Goal: Complete application form

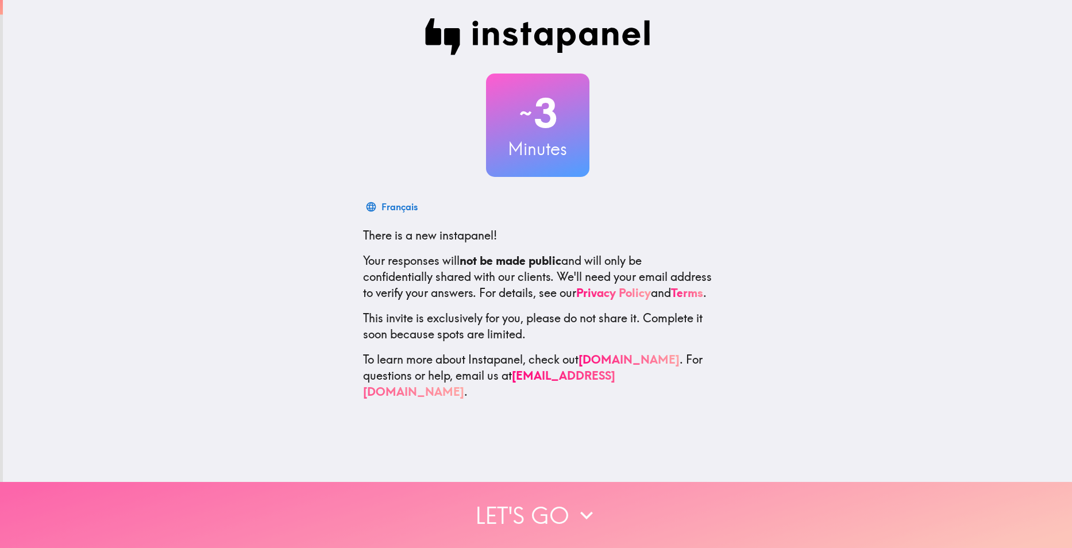
click at [534, 493] on button "Let's go" at bounding box center [536, 515] width 1072 height 66
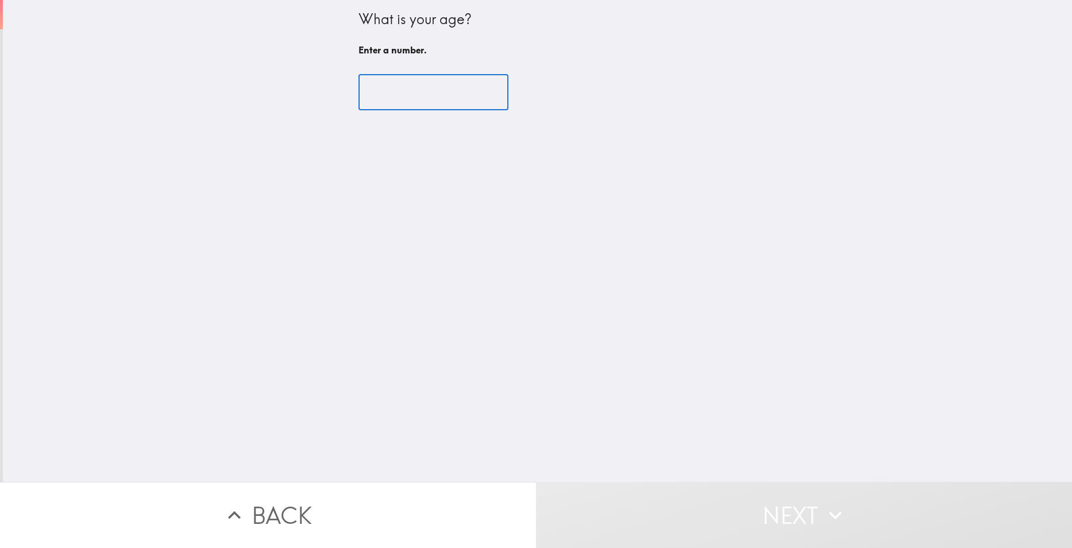
click at [429, 88] on input "number" at bounding box center [434, 93] width 150 height 36
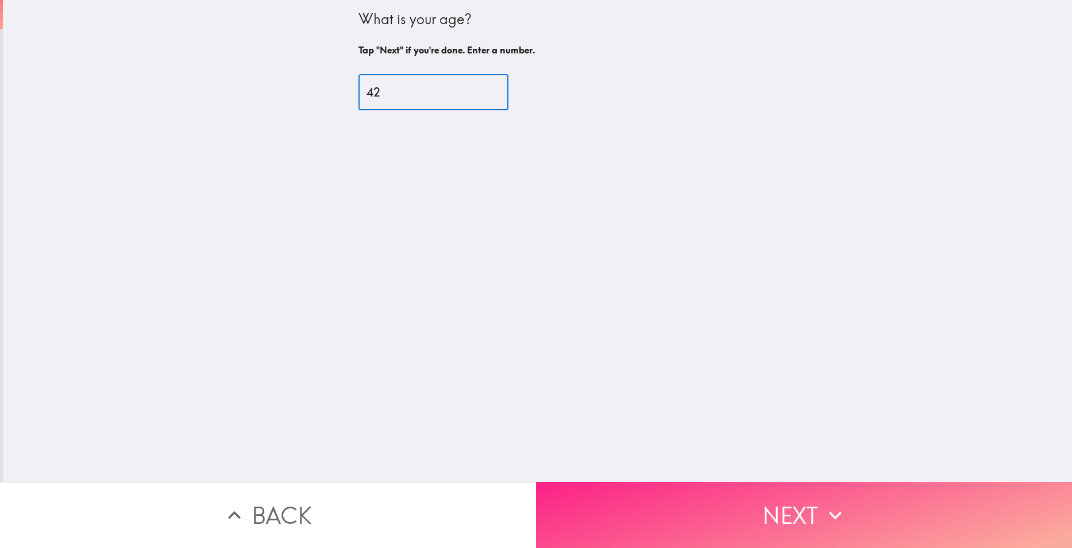
type input "42"
click at [718, 484] on button "Next" at bounding box center [804, 515] width 536 height 66
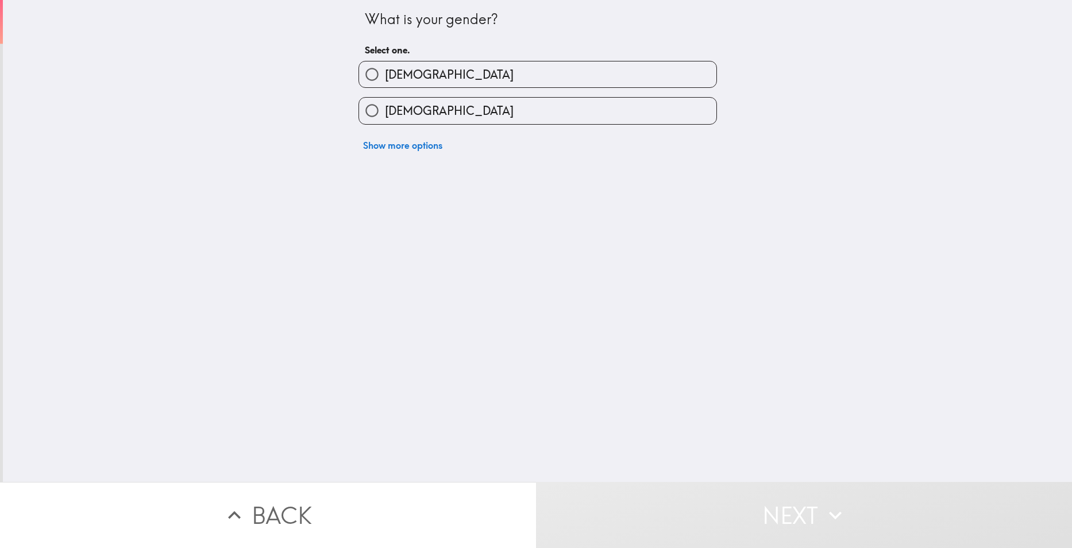
click at [476, 78] on label "[DEMOGRAPHIC_DATA]" at bounding box center [537, 74] width 357 height 26
click at [385, 78] on input "[DEMOGRAPHIC_DATA]" at bounding box center [372, 74] width 26 height 26
radio input "true"
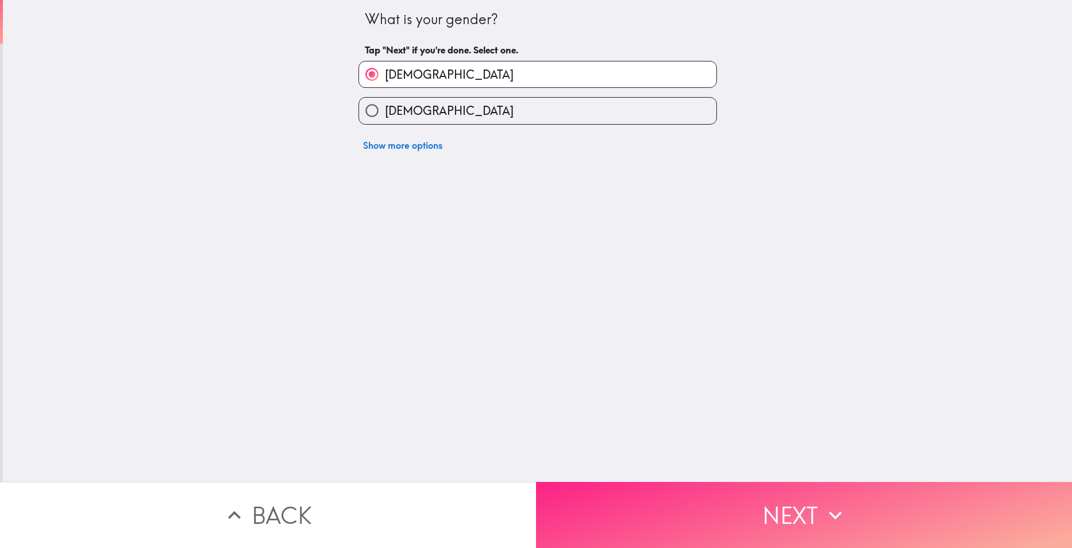
click at [711, 503] on button "Next" at bounding box center [804, 515] width 536 height 66
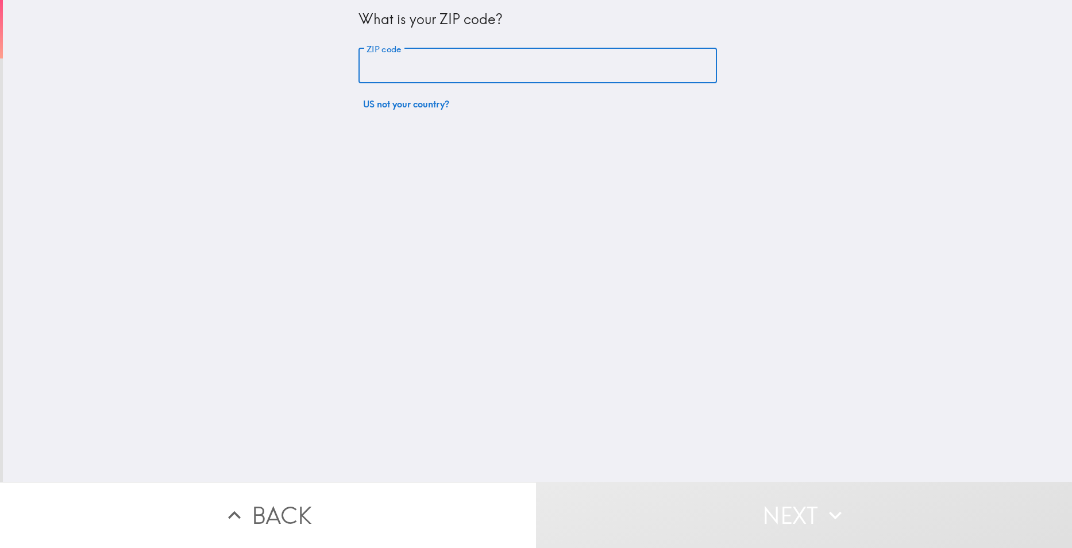
click at [495, 62] on input "ZIP code" at bounding box center [538, 66] width 359 height 36
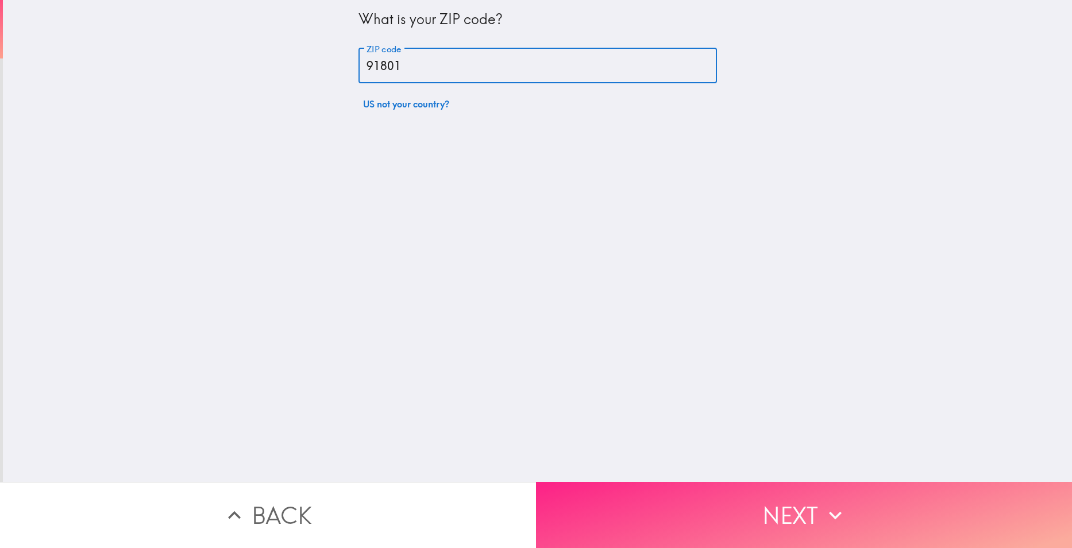
type input "91801"
click at [760, 500] on button "Next" at bounding box center [804, 515] width 536 height 66
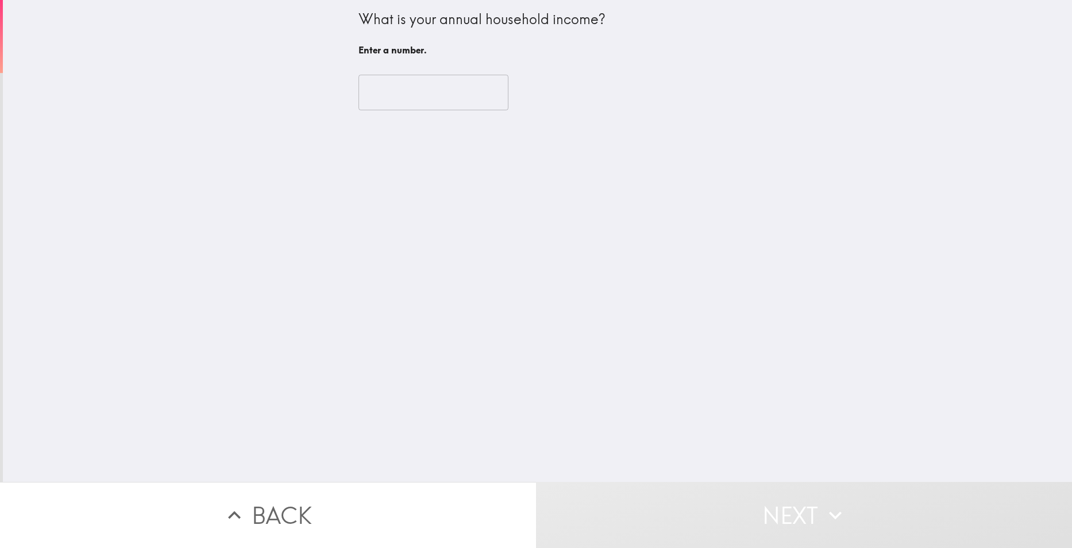
click at [437, 87] on input "number" at bounding box center [434, 93] width 150 height 36
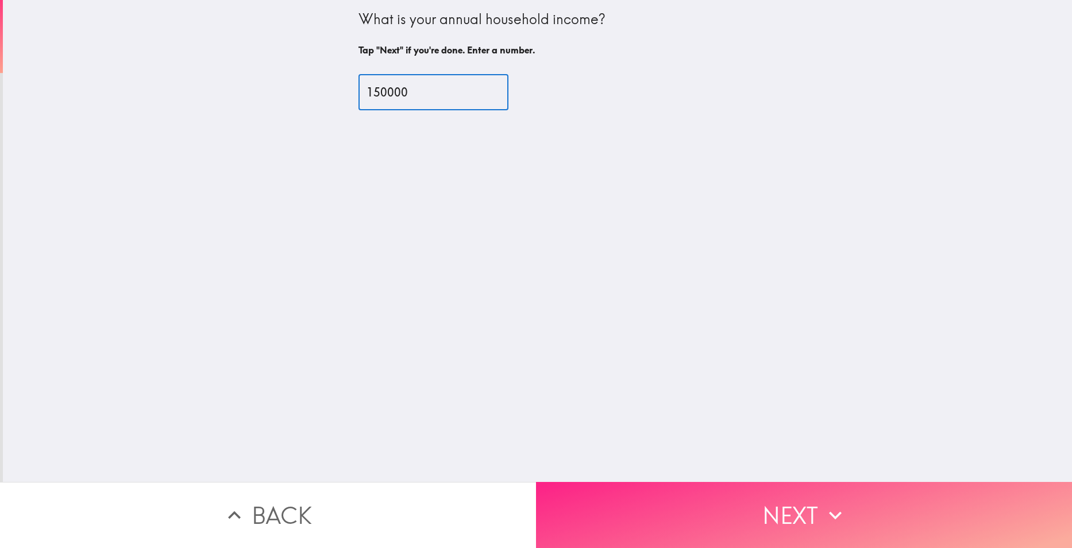
type input "150000"
click at [721, 494] on button "Next" at bounding box center [804, 515] width 536 height 66
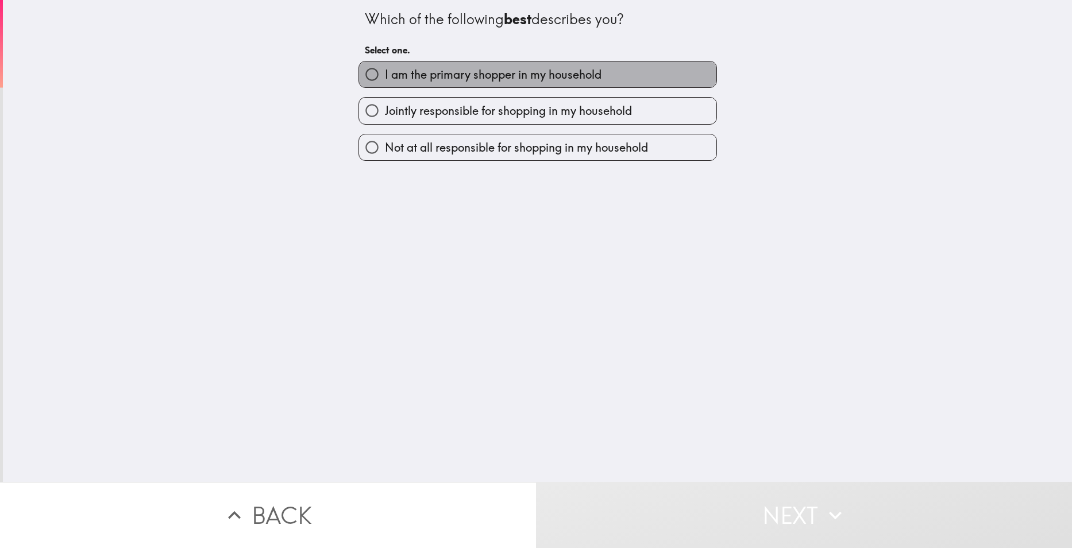
click at [515, 80] on span "I am the primary shopper in my household" at bounding box center [493, 75] width 217 height 16
click at [385, 80] on input "I am the primary shopper in my household" at bounding box center [372, 74] width 26 height 26
radio input "true"
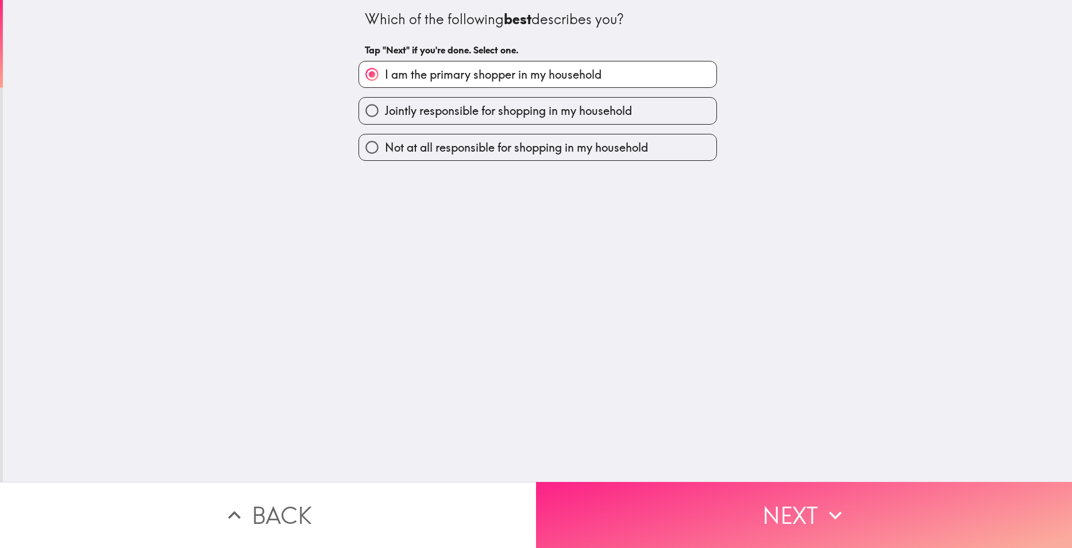
click at [715, 488] on button "Next" at bounding box center [804, 515] width 536 height 66
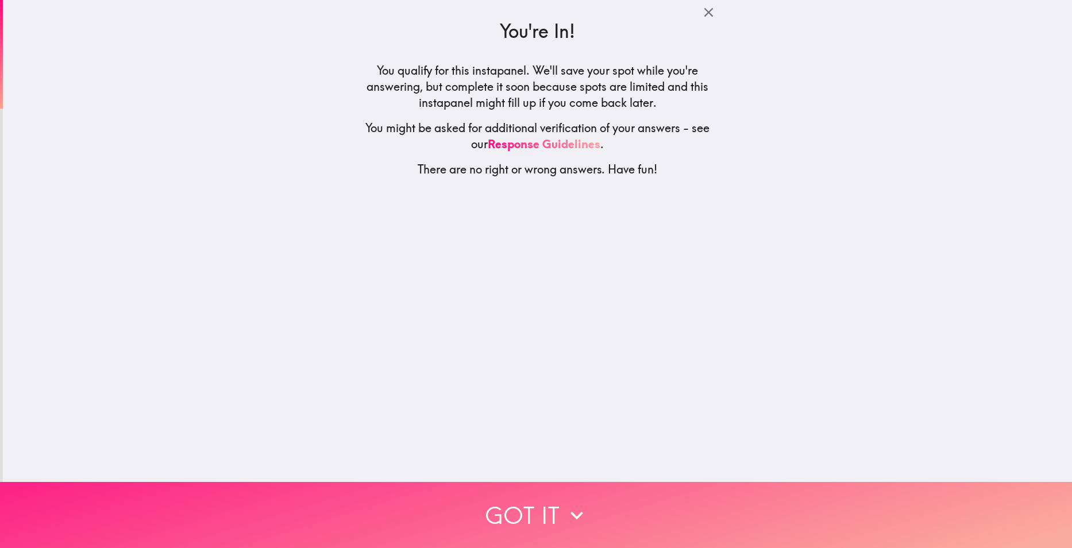
click at [688, 494] on button "Got it" at bounding box center [536, 515] width 1072 height 66
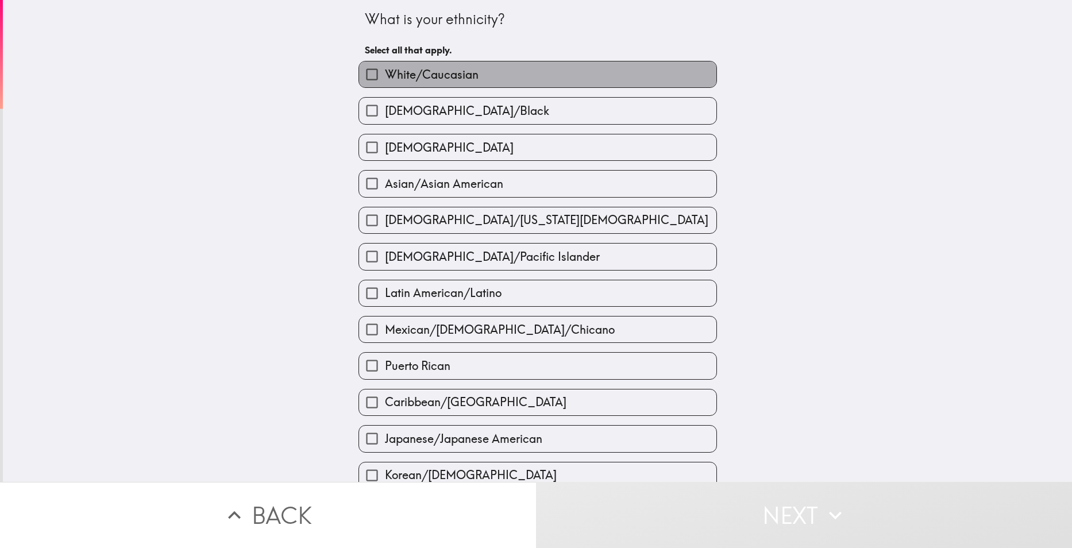
click at [506, 69] on label "White/Caucasian" at bounding box center [537, 74] width 357 height 26
click at [385, 69] on input "White/Caucasian" at bounding box center [372, 74] width 26 height 26
checkbox input "true"
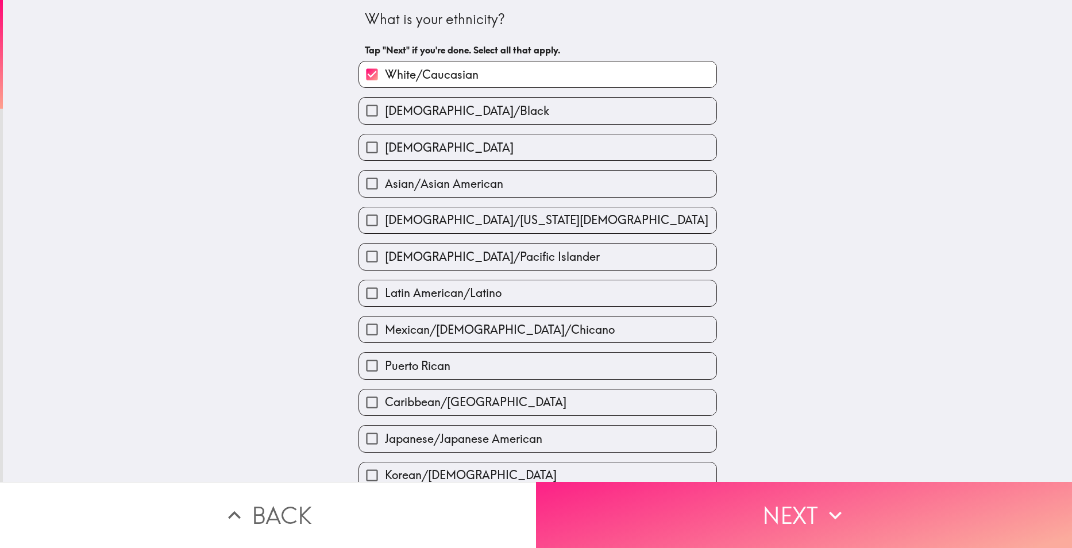
click at [728, 488] on button "Next" at bounding box center [804, 515] width 536 height 66
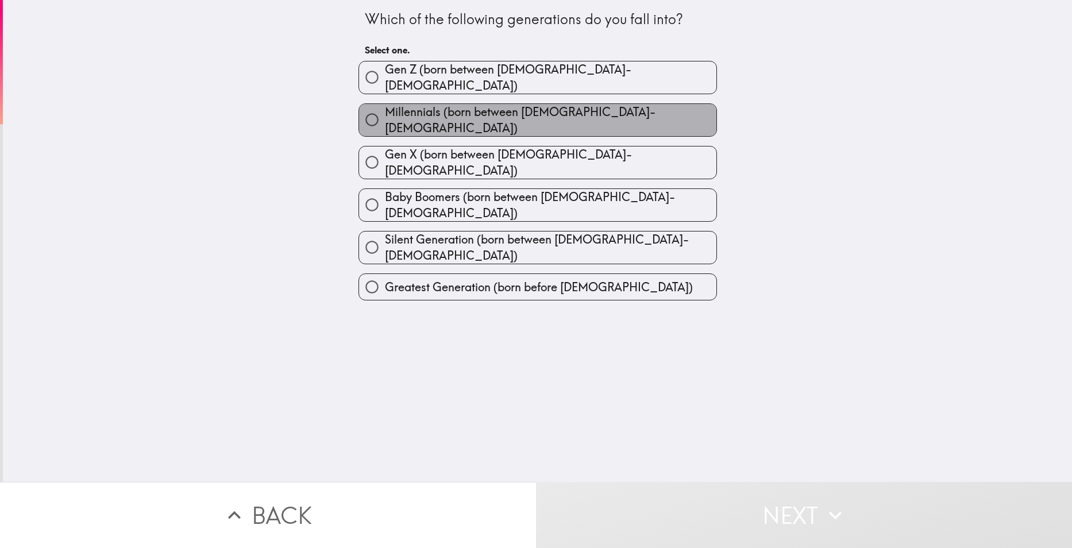
click at [559, 108] on span "Millennials (born between [DEMOGRAPHIC_DATA]-[DEMOGRAPHIC_DATA])" at bounding box center [551, 120] width 332 height 32
click at [385, 108] on input "Millennials (born between [DEMOGRAPHIC_DATA]-[DEMOGRAPHIC_DATA])" at bounding box center [372, 120] width 26 height 26
radio input "true"
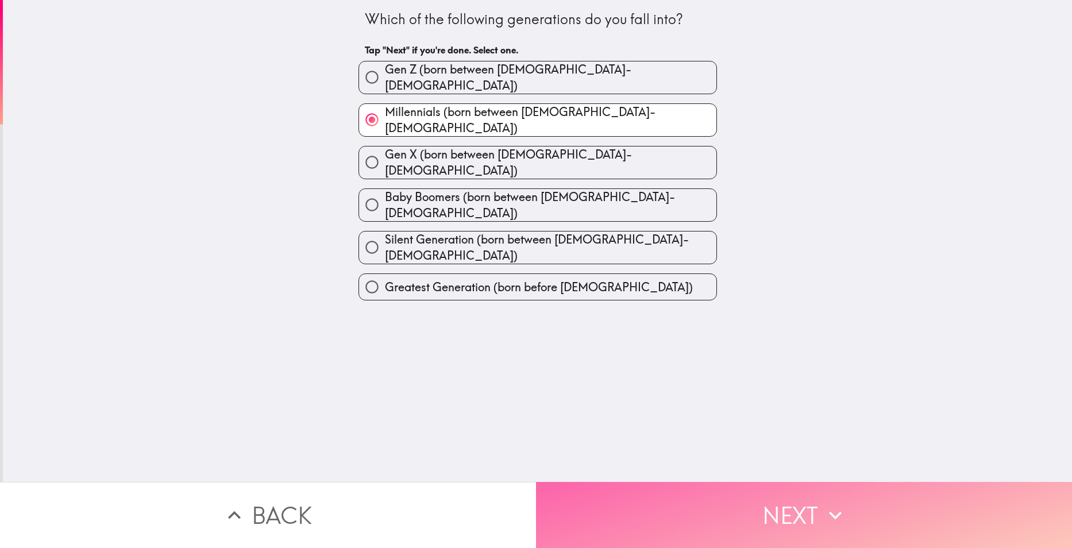
click at [719, 488] on button "Next" at bounding box center [804, 515] width 536 height 66
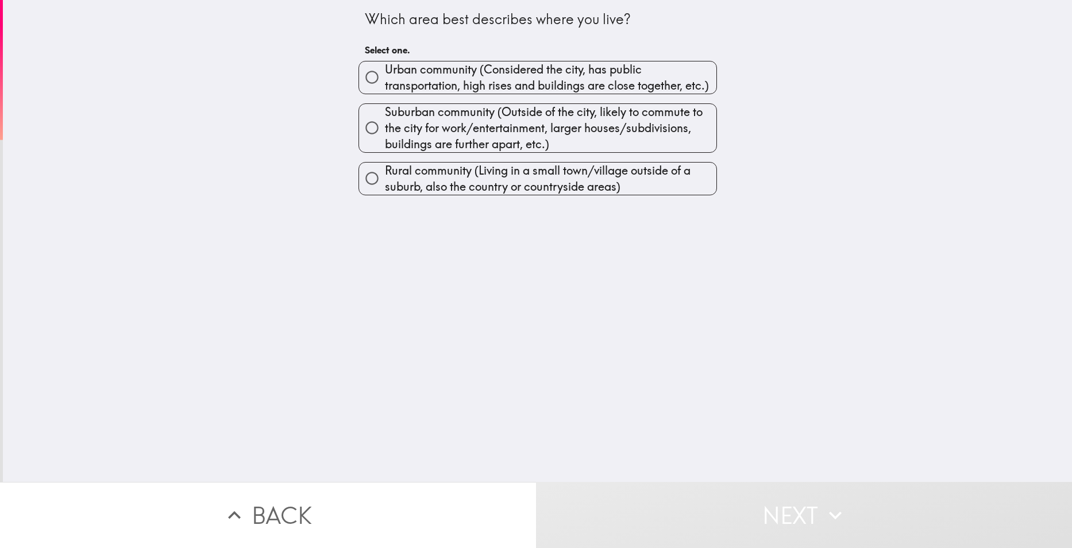
click at [559, 82] on span "Urban community (Considered the city, has public transportation, high rises and…" at bounding box center [551, 77] width 332 height 32
click at [385, 82] on input "Urban community (Considered the city, has public transportation, high rises and…" at bounding box center [372, 77] width 26 height 26
radio input "true"
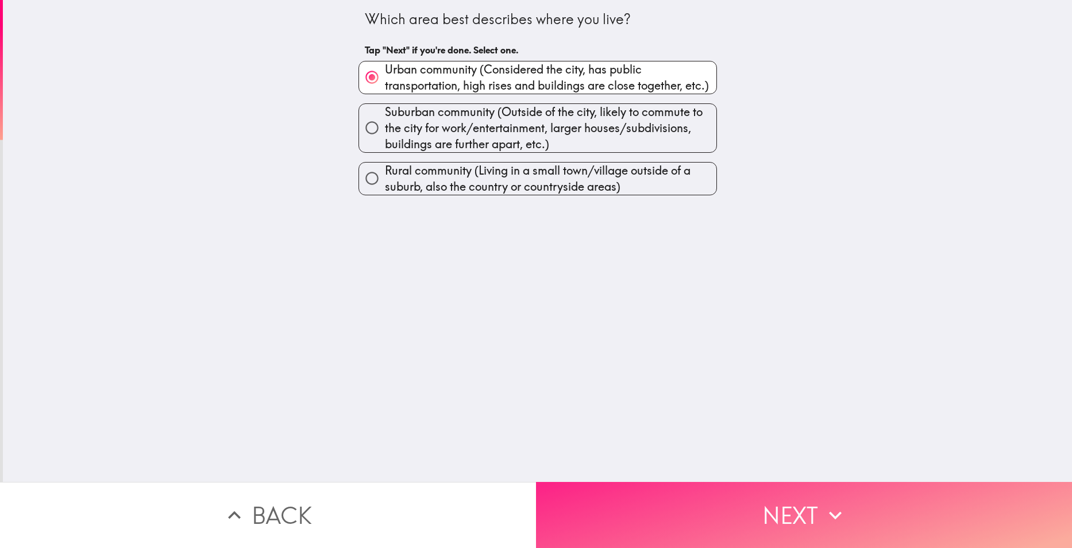
click at [732, 499] on button "Next" at bounding box center [804, 515] width 536 height 66
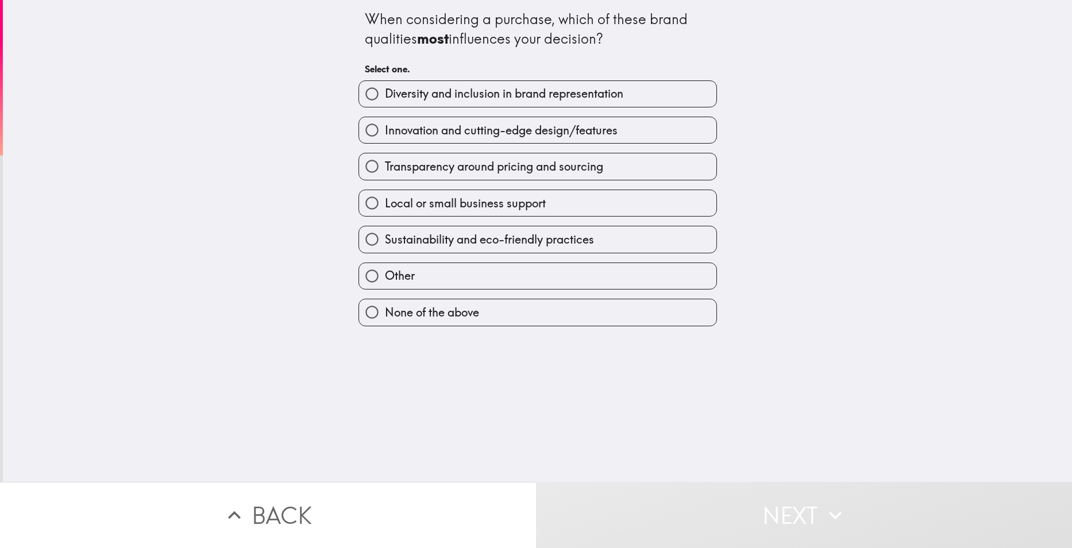
click at [589, 90] on span "Diversity and inclusion in brand representation" at bounding box center [504, 94] width 238 height 16
click at [385, 90] on input "Diversity and inclusion in brand representation" at bounding box center [372, 94] width 26 height 26
radio input "true"
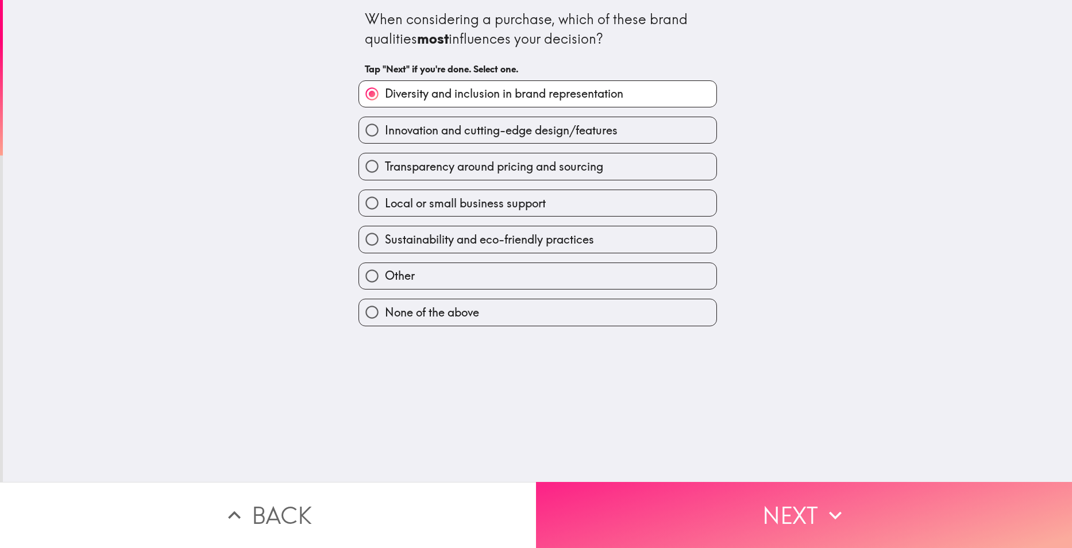
click at [726, 491] on button "Next" at bounding box center [804, 515] width 536 height 66
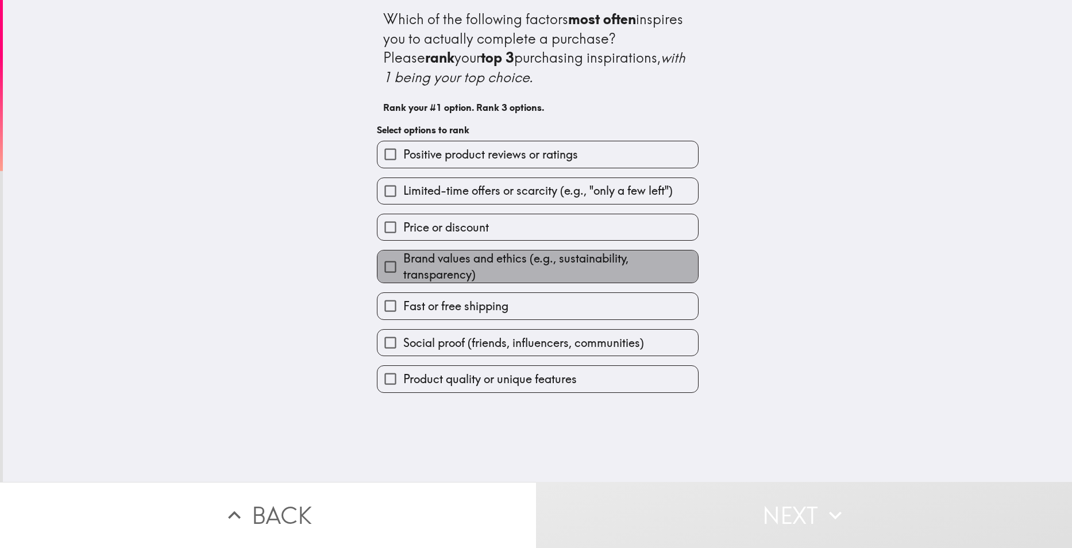
click at [524, 261] on span "Brand values and ethics (e.g., sustainability, transparency)" at bounding box center [550, 267] width 295 height 32
click at [403, 261] on input "Brand values and ethics (e.g., sustainability, transparency)" at bounding box center [391, 267] width 26 height 26
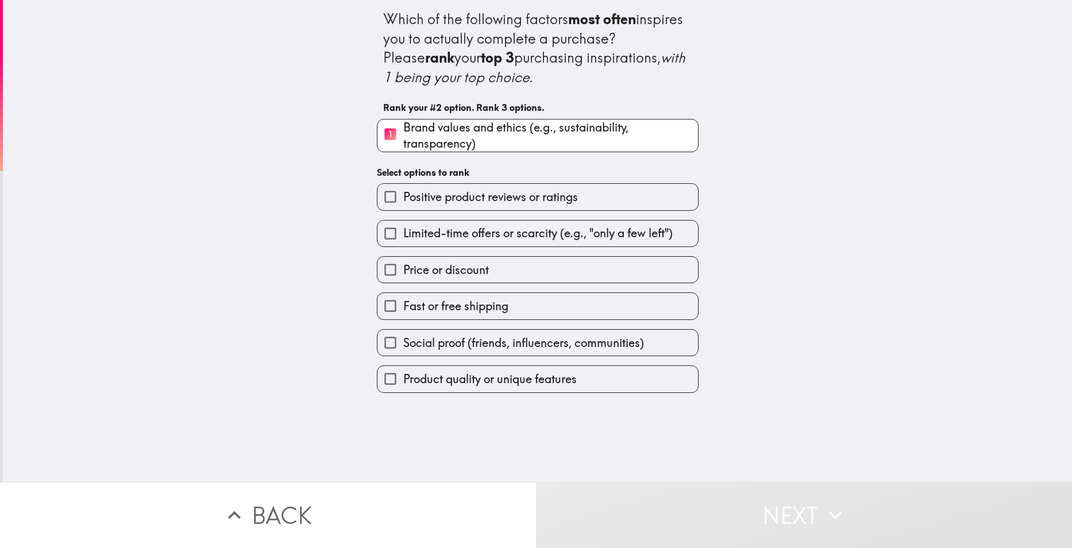
click at [478, 199] on span "Positive product reviews or ratings" at bounding box center [490, 197] width 175 height 16
click at [403, 199] on input "Positive product reviews or ratings" at bounding box center [391, 197] width 26 height 26
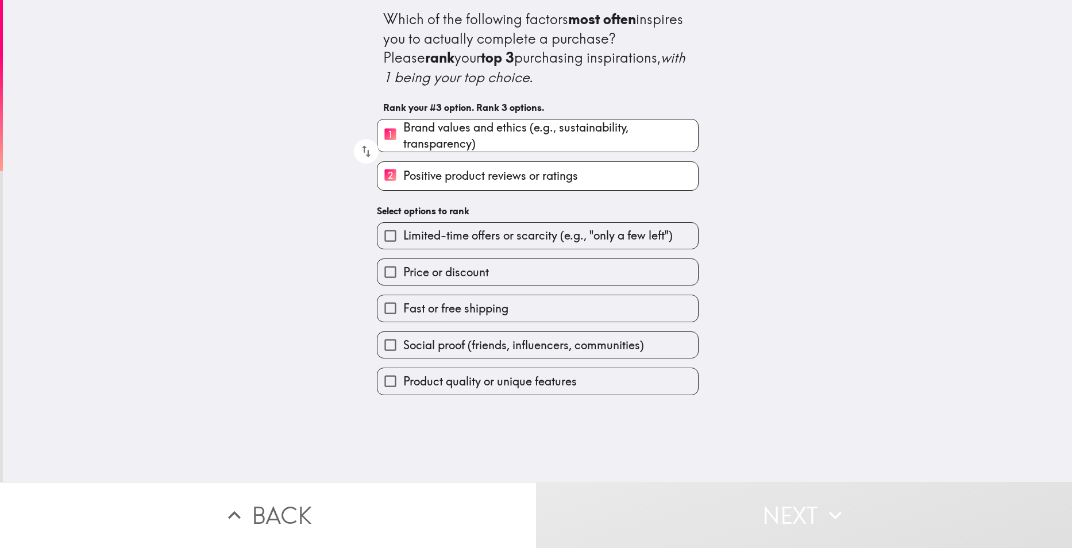
click at [456, 376] on span "Product quality or unique features" at bounding box center [490, 382] width 174 height 16
click at [403, 376] on input "Product quality or unique features" at bounding box center [391, 381] width 26 height 26
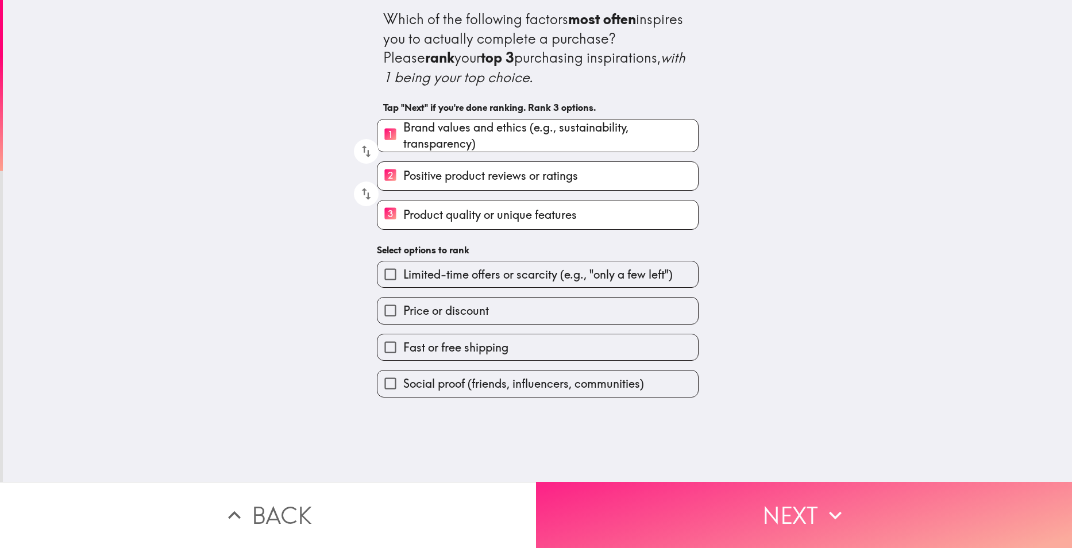
click at [653, 482] on button "Next" at bounding box center [804, 515] width 536 height 66
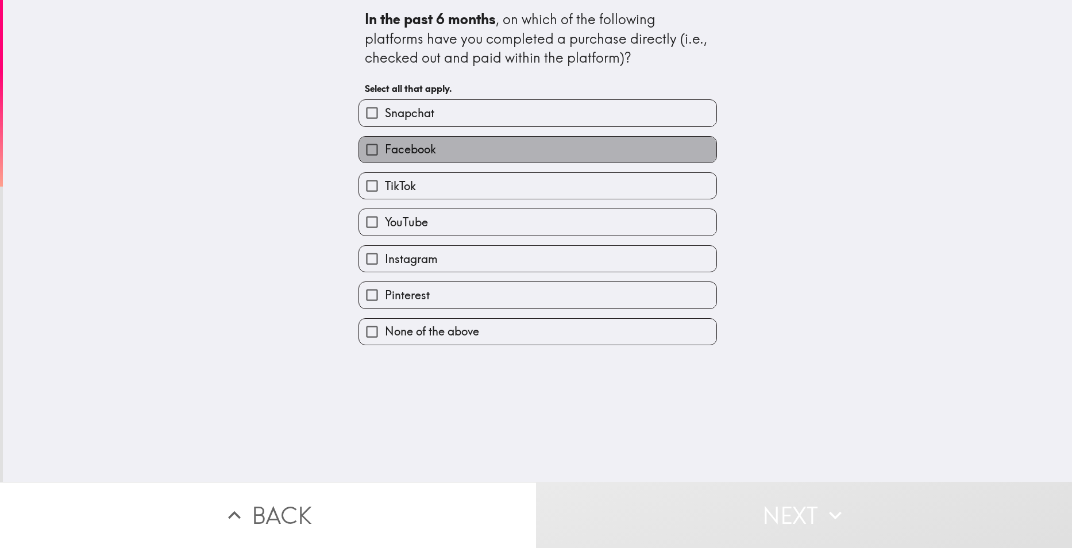
click at [428, 152] on label "Facebook" at bounding box center [537, 150] width 357 height 26
click at [385, 152] on input "Facebook" at bounding box center [372, 150] width 26 height 26
checkbox input "true"
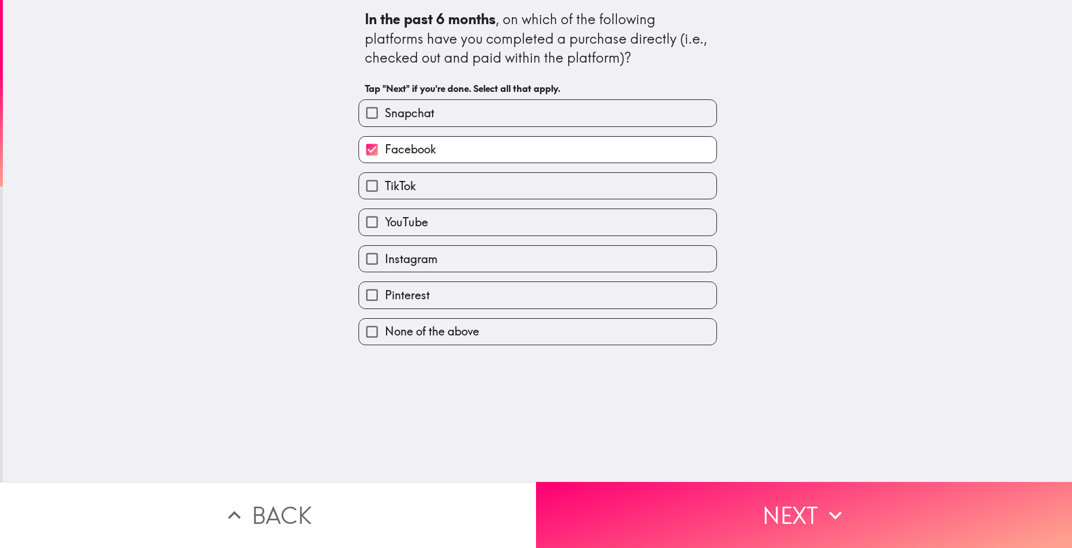
click at [432, 224] on label "YouTube" at bounding box center [537, 222] width 357 height 26
click at [385, 224] on input "YouTube" at bounding box center [372, 222] width 26 height 26
checkbox input "true"
click at [440, 257] on label "Instagram" at bounding box center [537, 259] width 357 height 26
click at [385, 257] on input "Instagram" at bounding box center [372, 259] width 26 height 26
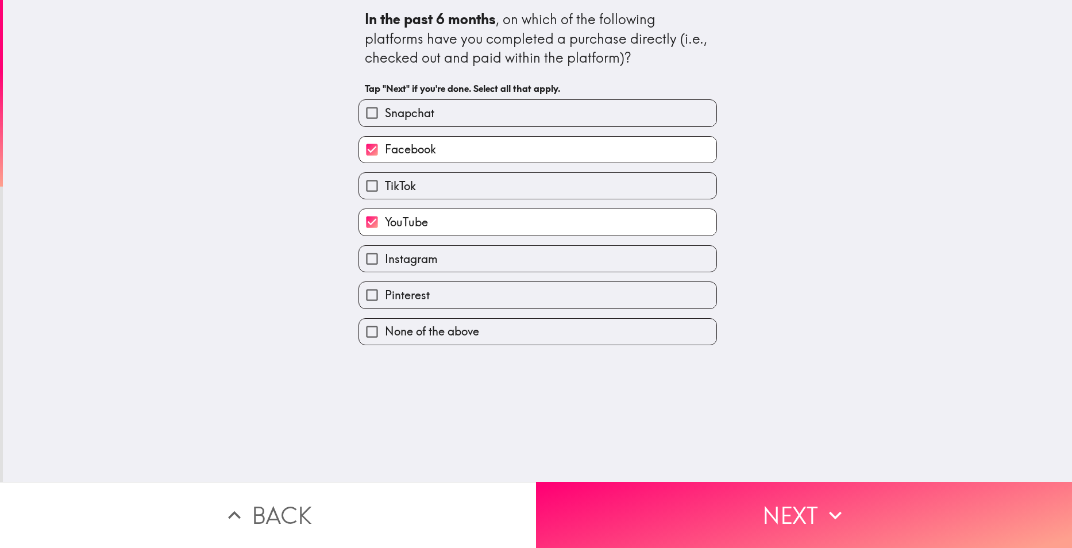
checkbox input "true"
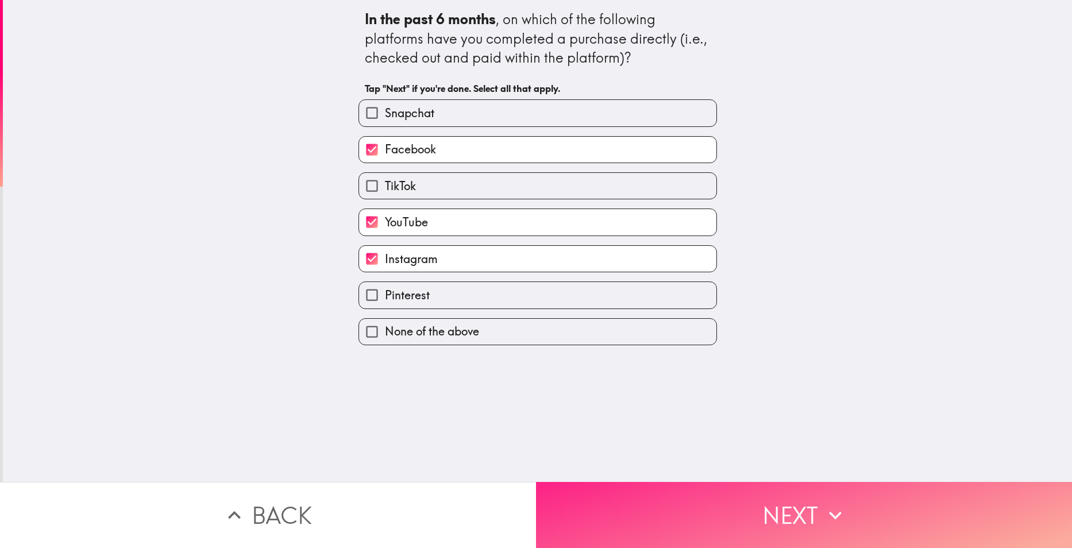
click at [664, 494] on button "Next" at bounding box center [804, 515] width 536 height 66
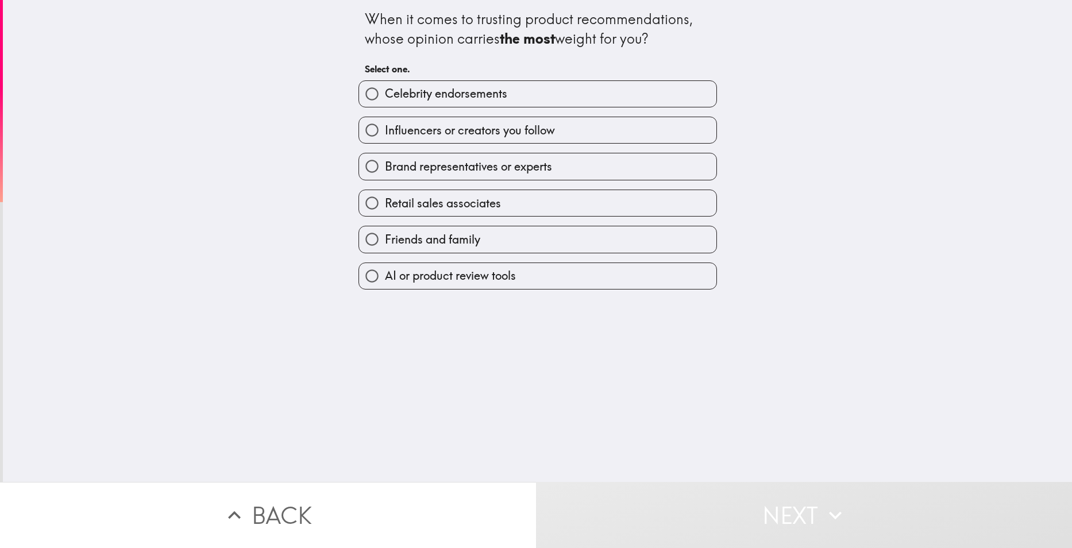
click at [455, 164] on span "Brand representatives or experts" at bounding box center [468, 167] width 167 height 16
click at [385, 164] on input "Brand representatives or experts" at bounding box center [372, 166] width 26 height 26
radio input "true"
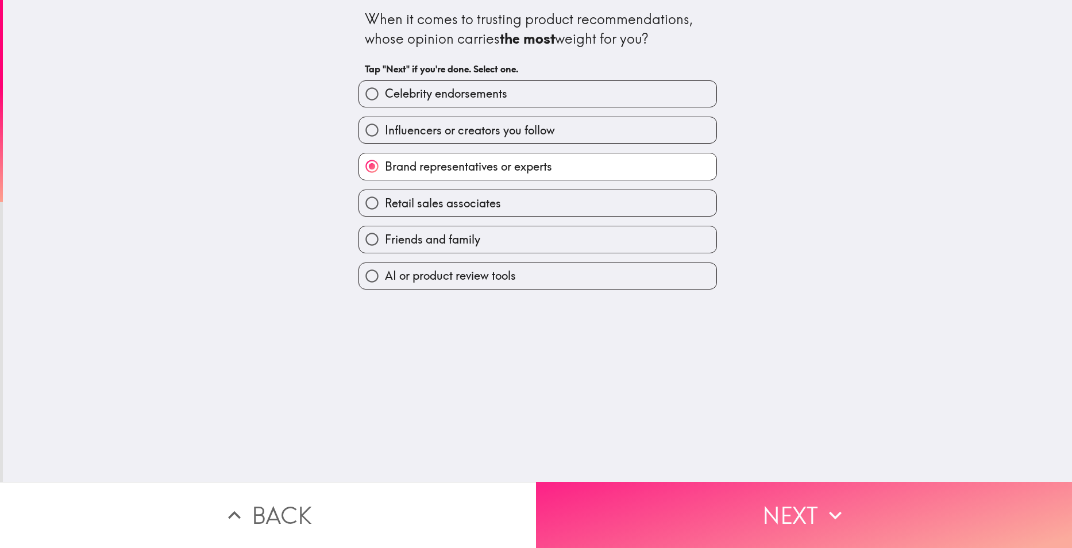
click at [653, 486] on button "Next" at bounding box center [804, 515] width 536 height 66
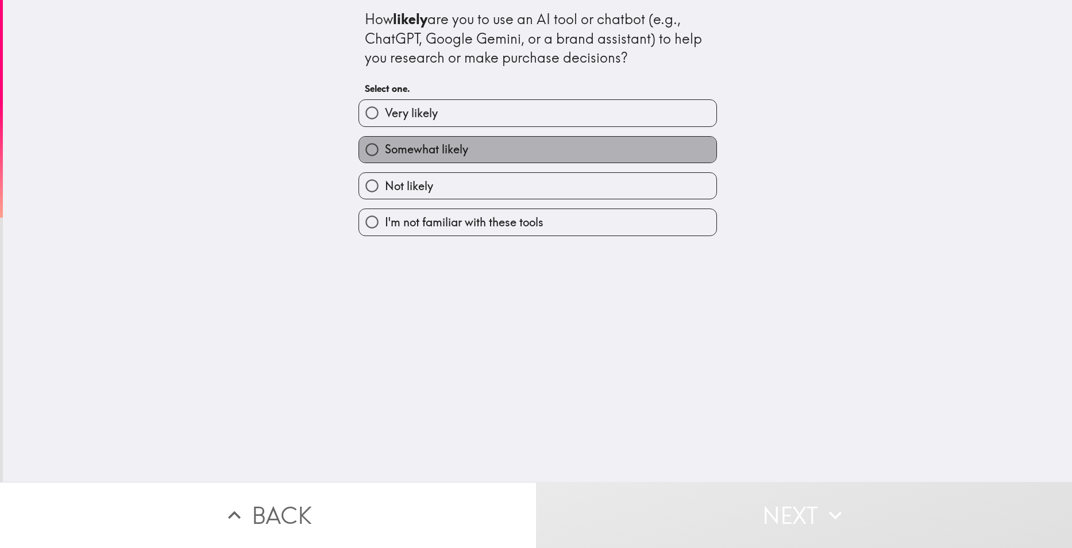
click at [474, 145] on label "Somewhat likely" at bounding box center [537, 150] width 357 height 26
click at [385, 145] on input "Somewhat likely" at bounding box center [372, 150] width 26 height 26
radio input "true"
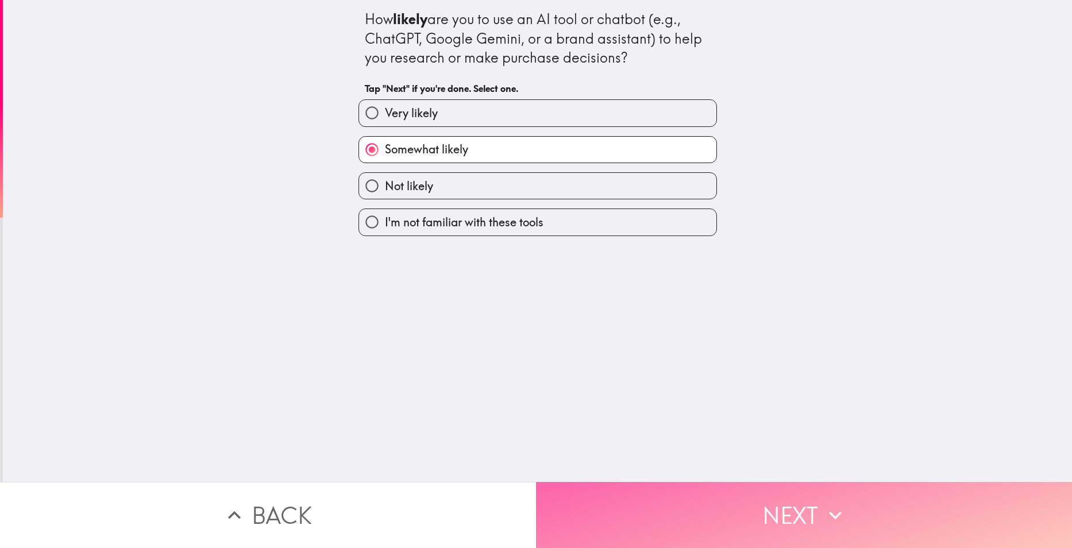
click at [668, 482] on button "Next" at bounding box center [804, 515] width 536 height 66
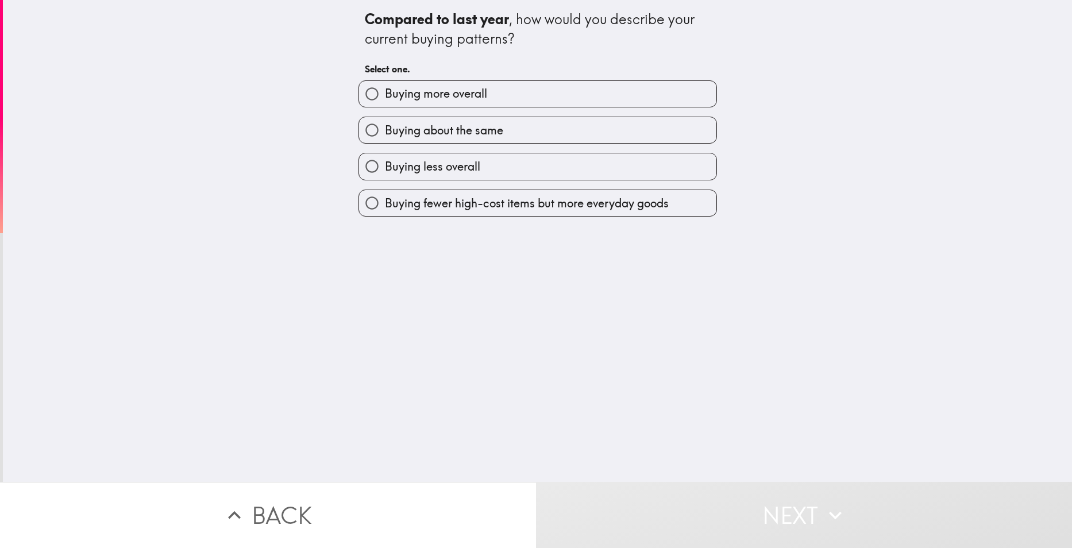
click at [476, 97] on span "Buying more overall" at bounding box center [436, 94] width 102 height 16
click at [385, 97] on input "Buying more overall" at bounding box center [372, 94] width 26 height 26
radio input "true"
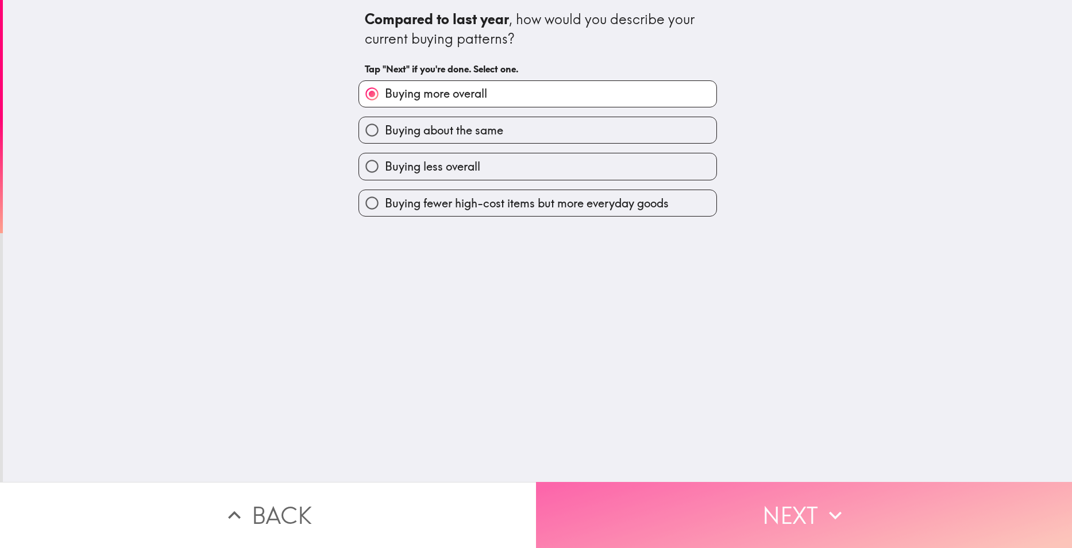
click at [682, 490] on button "Next" at bounding box center [804, 515] width 536 height 66
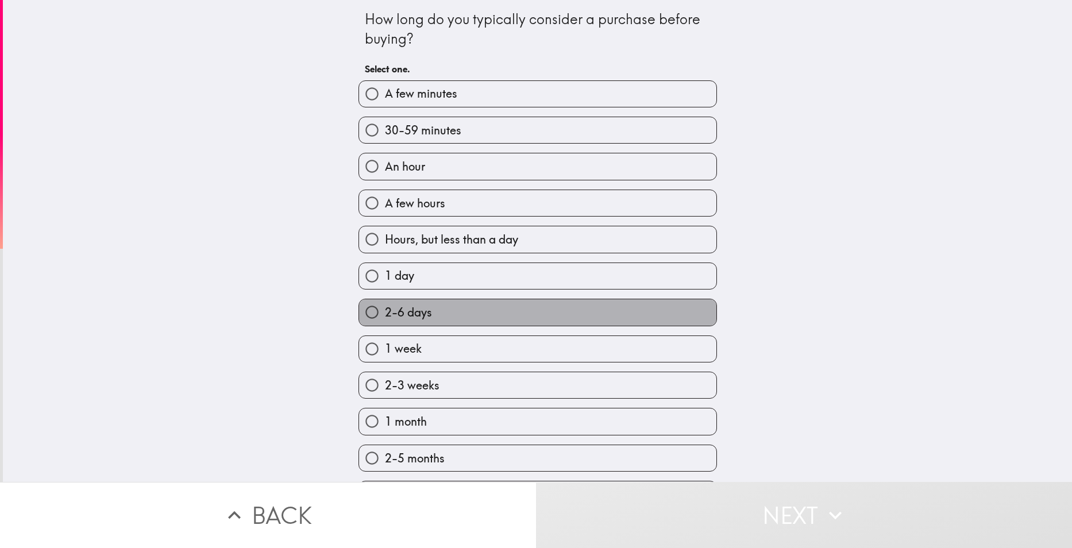
click at [448, 313] on label "2-6 days" at bounding box center [537, 312] width 357 height 26
click at [385, 313] on input "2-6 days" at bounding box center [372, 312] width 26 height 26
radio input "true"
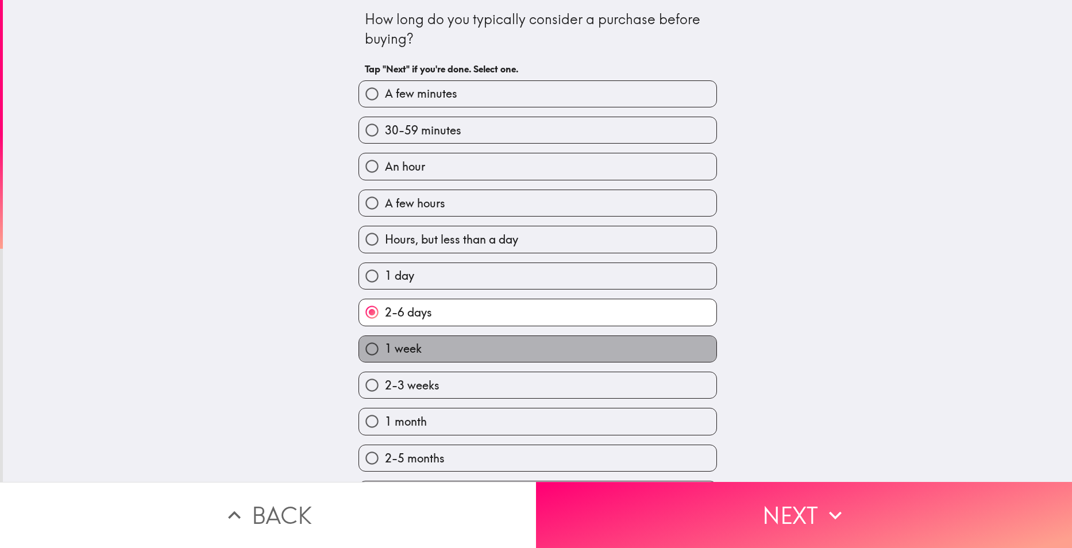
click at [531, 349] on label "1 week" at bounding box center [537, 349] width 357 height 26
click at [385, 349] on input "1 week" at bounding box center [372, 349] width 26 height 26
radio input "true"
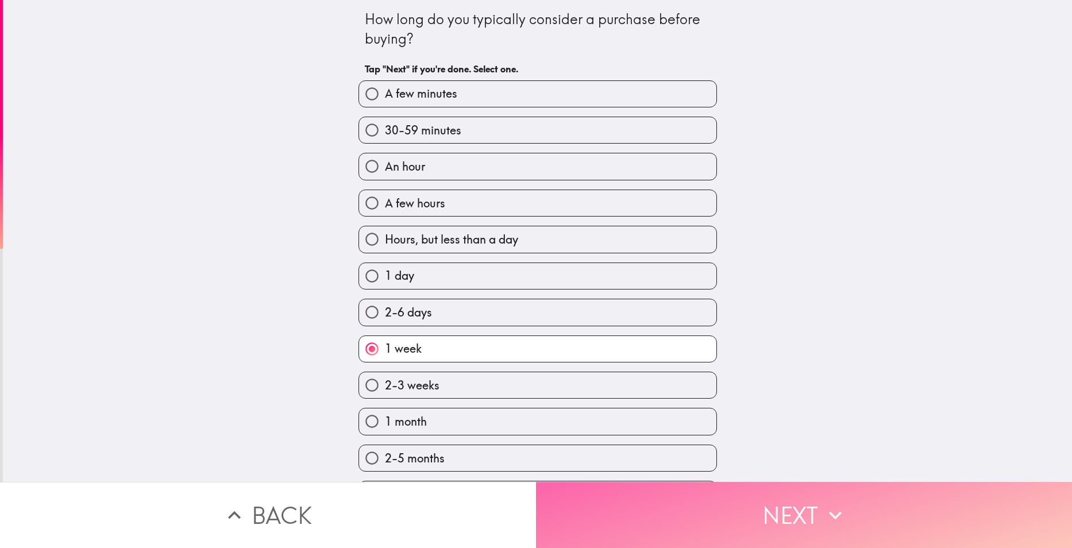
click at [632, 482] on button "Next" at bounding box center [804, 515] width 536 height 66
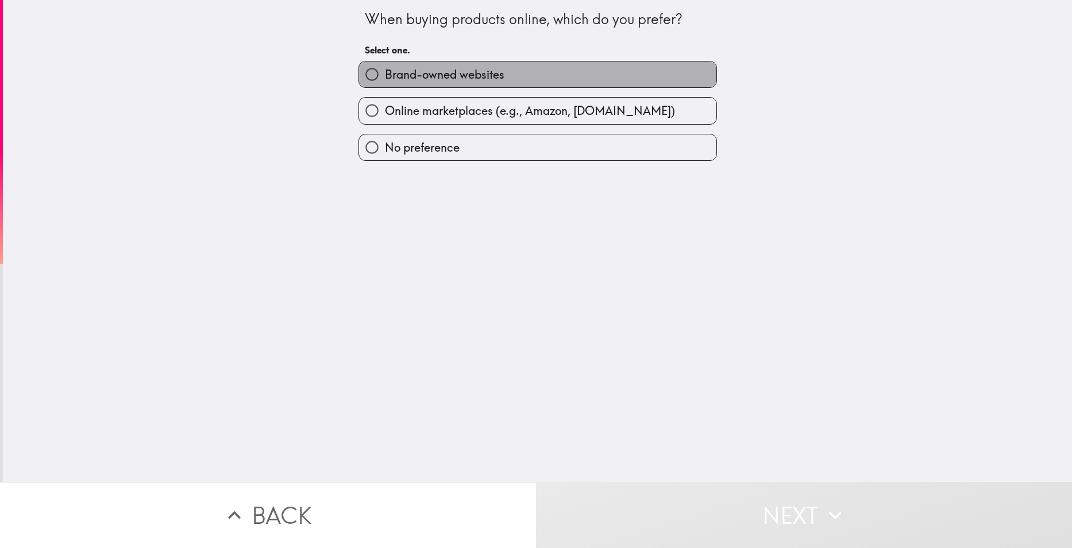
click at [456, 80] on span "Brand-owned websites" at bounding box center [445, 75] width 120 height 16
click at [385, 80] on input "Brand-owned websites" at bounding box center [372, 74] width 26 height 26
radio input "true"
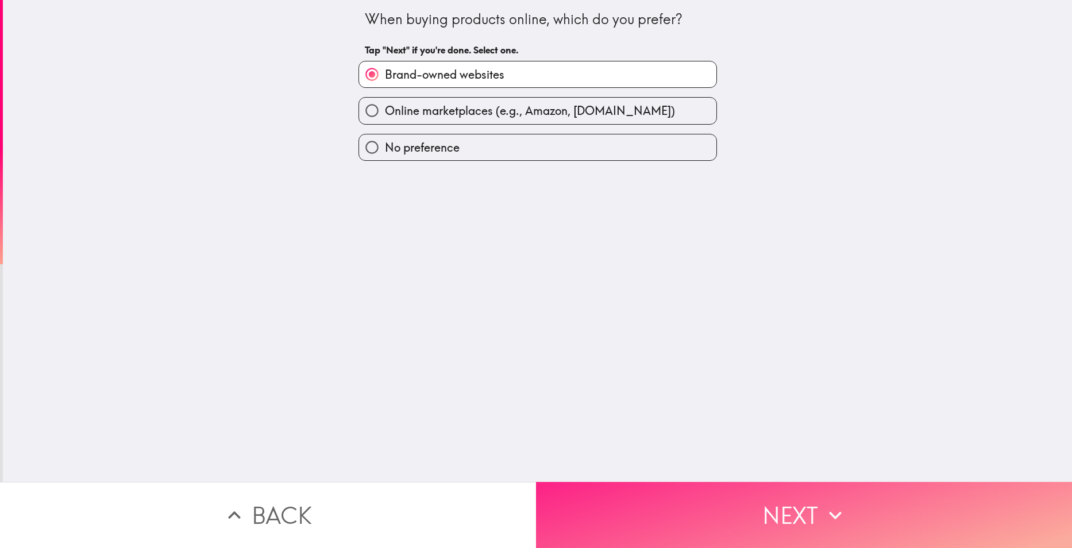
click at [652, 488] on button "Next" at bounding box center [804, 515] width 536 height 66
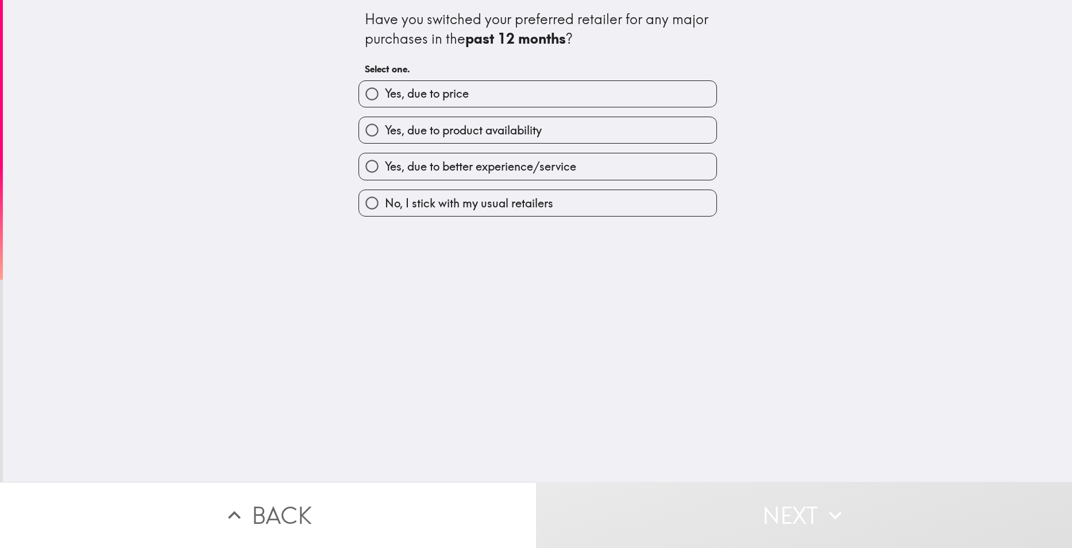
click at [466, 93] on label "Yes, due to price" at bounding box center [537, 94] width 357 height 26
click at [385, 93] on input "Yes, due to price" at bounding box center [372, 94] width 26 height 26
radio input "true"
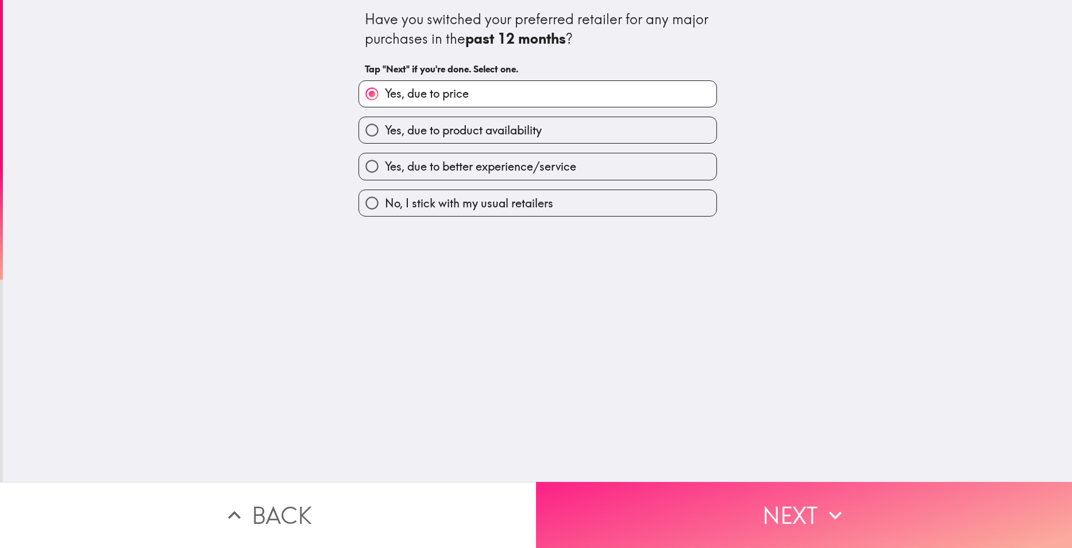
click at [664, 482] on button "Next" at bounding box center [804, 515] width 536 height 66
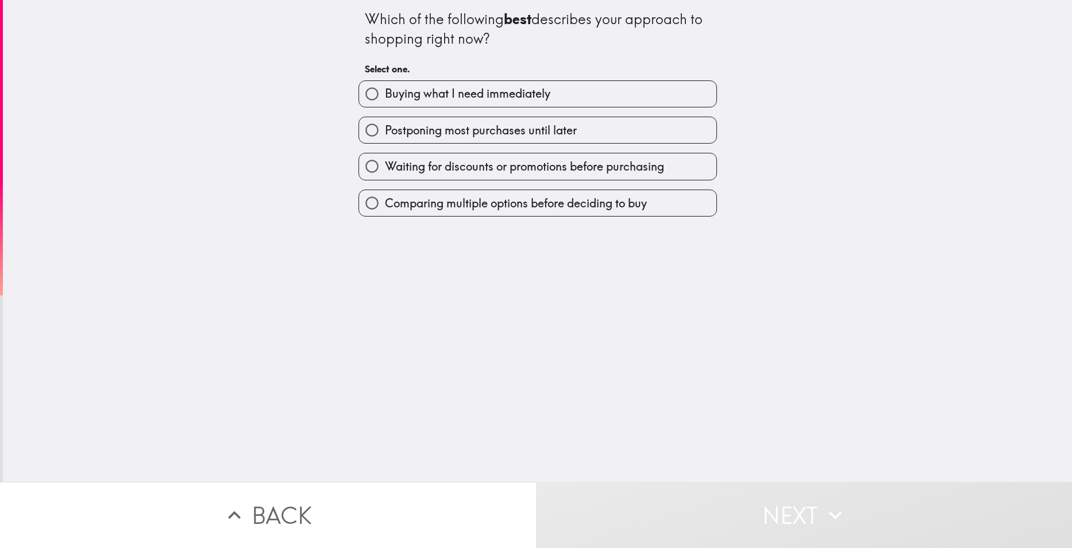
click at [481, 162] on span "Waiting for discounts or promotions before purchasing" at bounding box center [524, 167] width 279 height 16
click at [385, 162] on input "Waiting for discounts or promotions before purchasing" at bounding box center [372, 166] width 26 height 26
radio input "true"
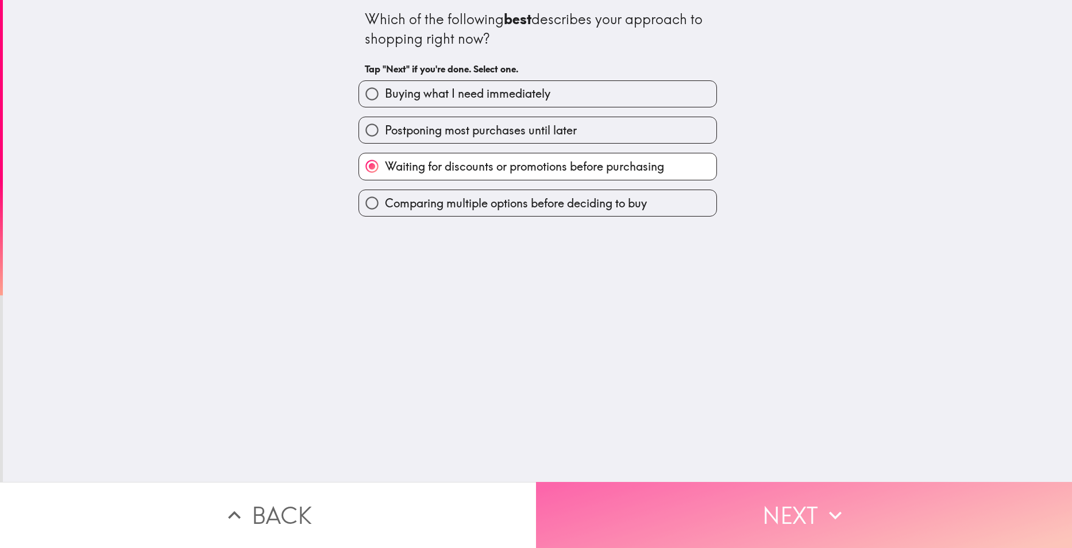
click at [627, 512] on button "Next" at bounding box center [804, 515] width 536 height 66
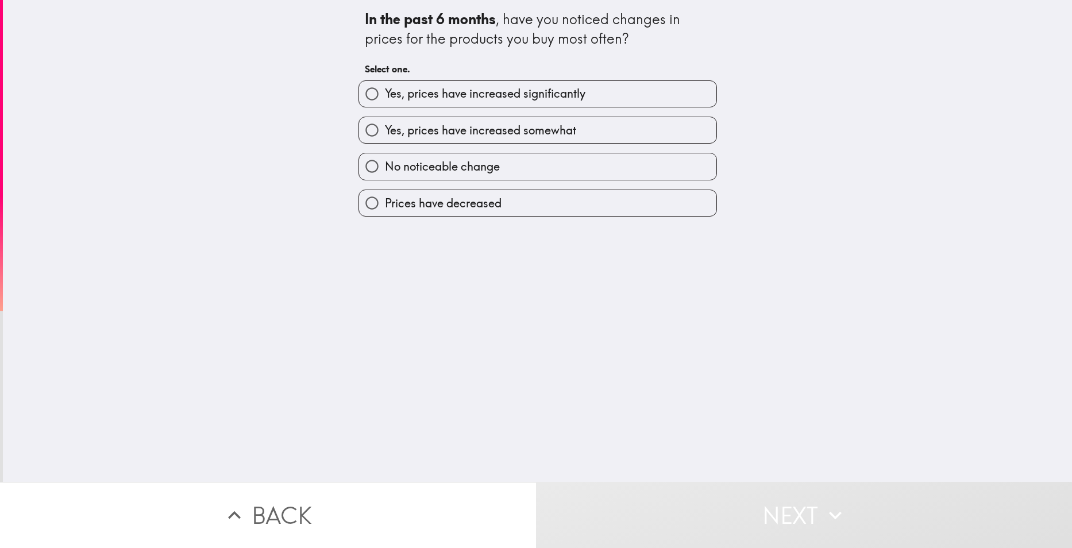
click at [472, 90] on span "Yes, prices have increased significantly" at bounding box center [485, 94] width 201 height 16
click at [385, 90] on input "Yes, prices have increased significantly" at bounding box center [372, 94] width 26 height 26
radio input "true"
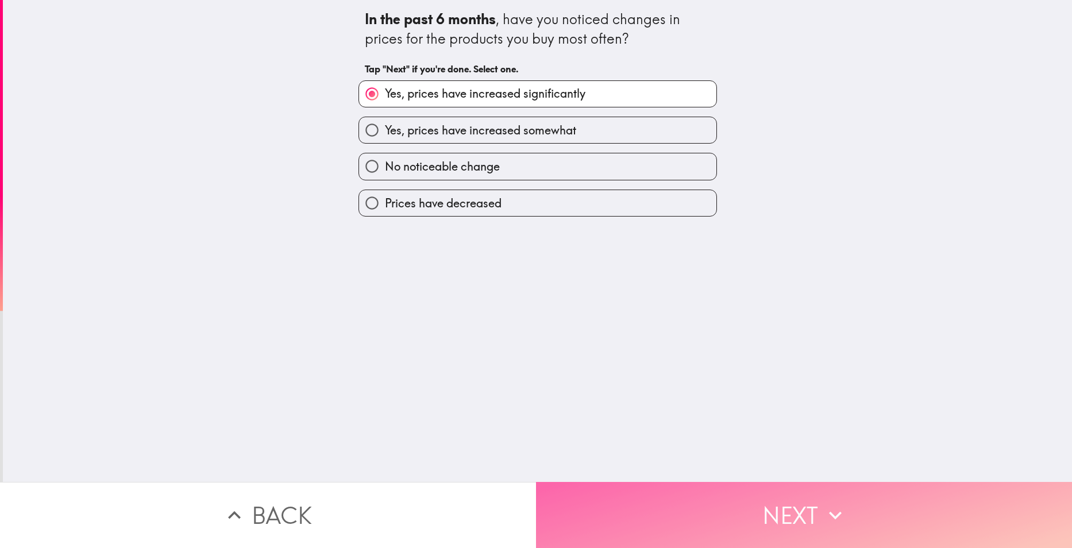
click at [653, 490] on button "Next" at bounding box center [804, 515] width 536 height 66
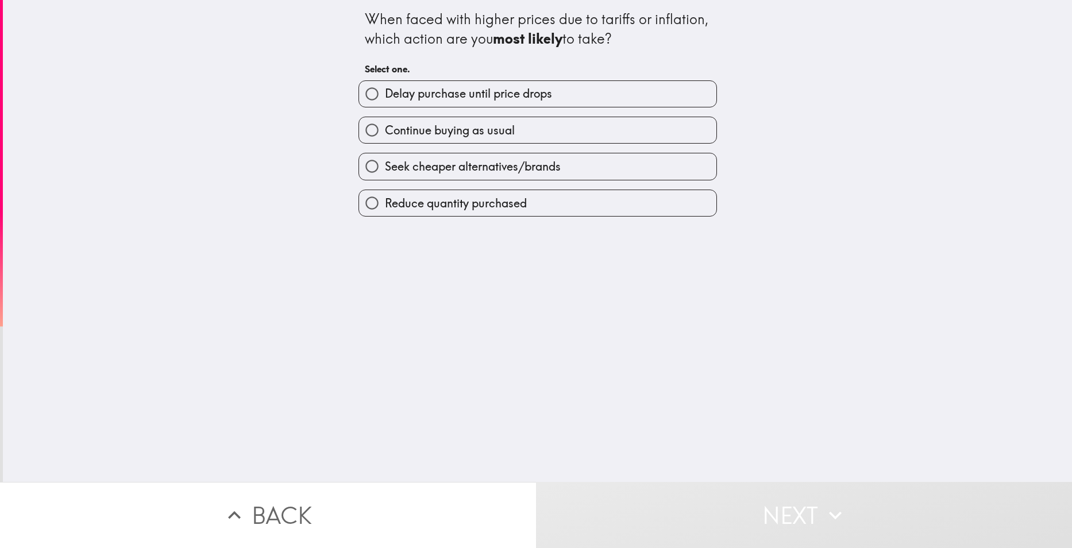
click at [485, 98] on span "Delay purchase until price drops" at bounding box center [468, 94] width 167 height 16
click at [385, 98] on input "Delay purchase until price drops" at bounding box center [372, 94] width 26 height 26
radio input "true"
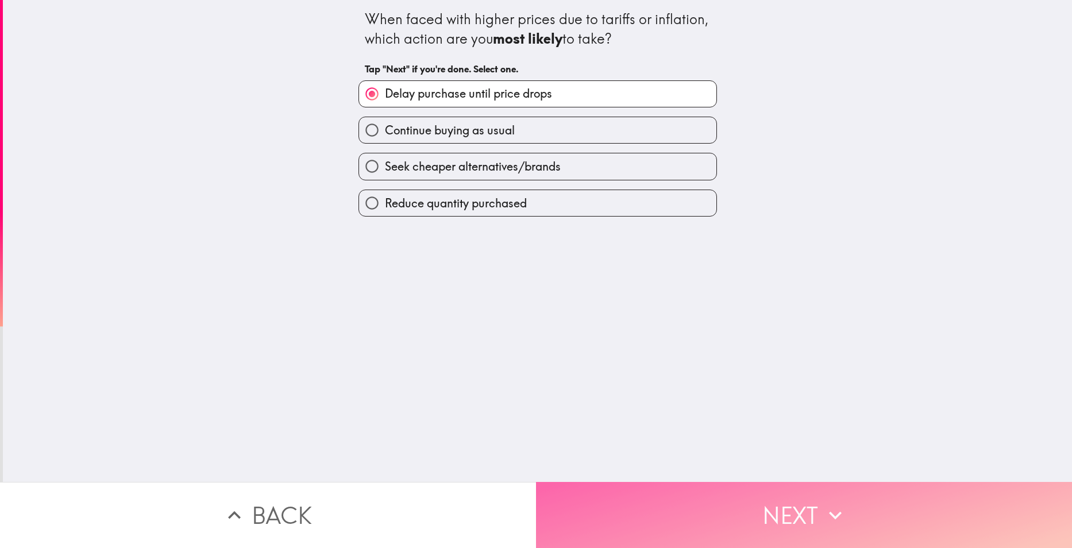
click at [661, 509] on button "Next" at bounding box center [804, 515] width 536 height 66
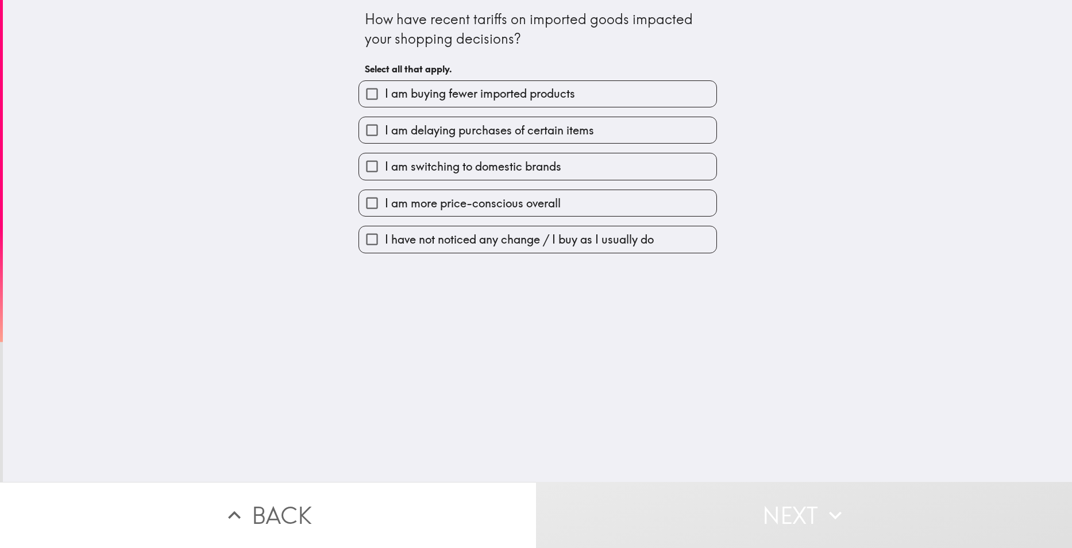
click at [478, 98] on span "I am buying fewer imported products" at bounding box center [480, 94] width 190 height 16
click at [385, 98] on input "I am buying fewer imported products" at bounding box center [372, 94] width 26 height 26
checkbox input "true"
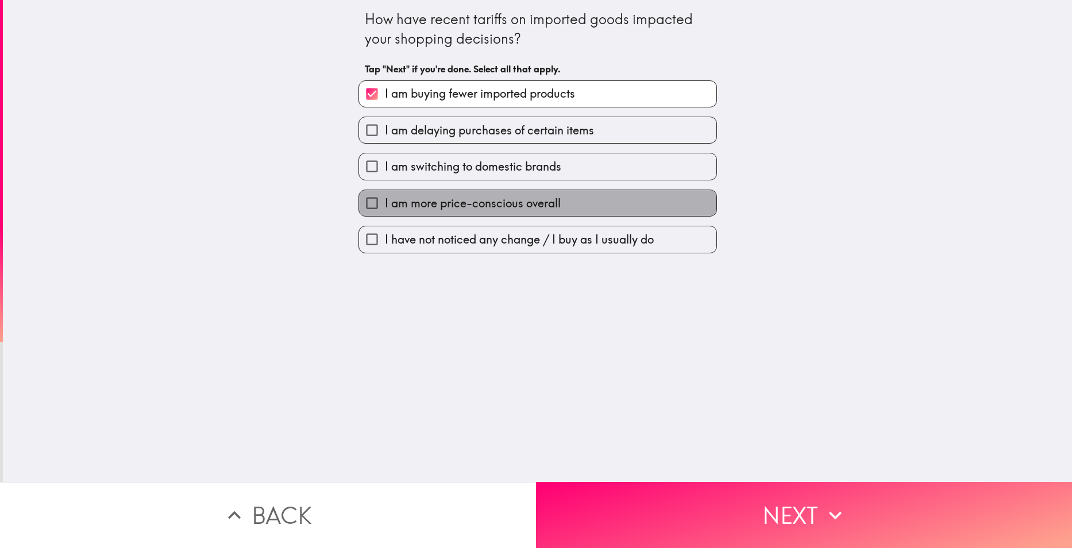
click at [465, 201] on span "I am more price-conscious overall" at bounding box center [473, 203] width 176 height 16
click at [385, 201] on input "I am more price-conscious overall" at bounding box center [372, 203] width 26 height 26
checkbox input "true"
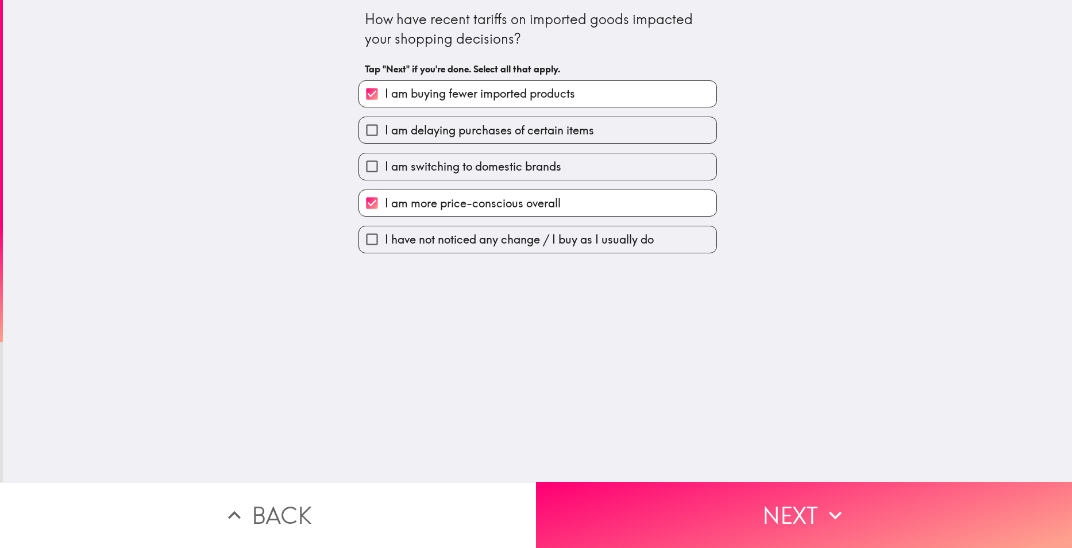
click at [462, 134] on span "I am delaying purchases of certain items" at bounding box center [489, 130] width 209 height 16
click at [385, 134] on input "I am delaying purchases of certain items" at bounding box center [372, 130] width 26 height 26
checkbox input "true"
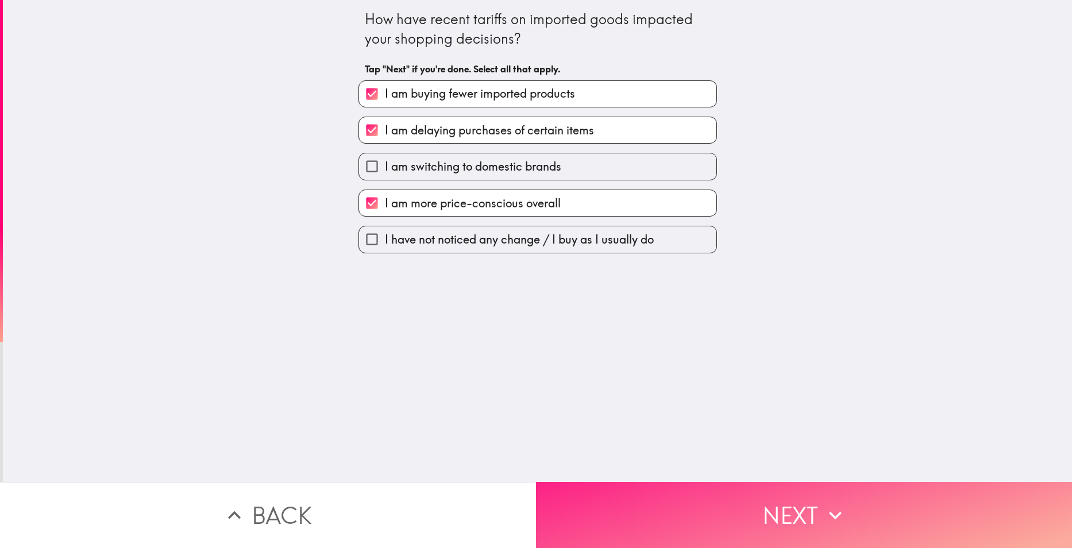
click at [664, 486] on button "Next" at bounding box center [804, 515] width 536 height 66
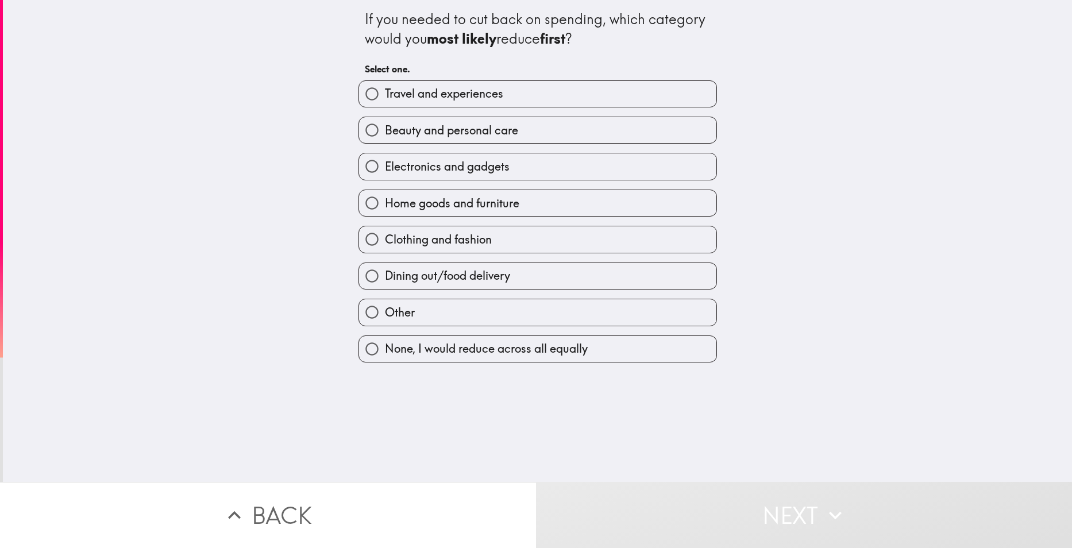
click at [440, 126] on span "Beauty and personal care" at bounding box center [451, 130] width 133 height 16
click at [385, 126] on input "Beauty and personal care" at bounding box center [372, 130] width 26 height 26
radio input "true"
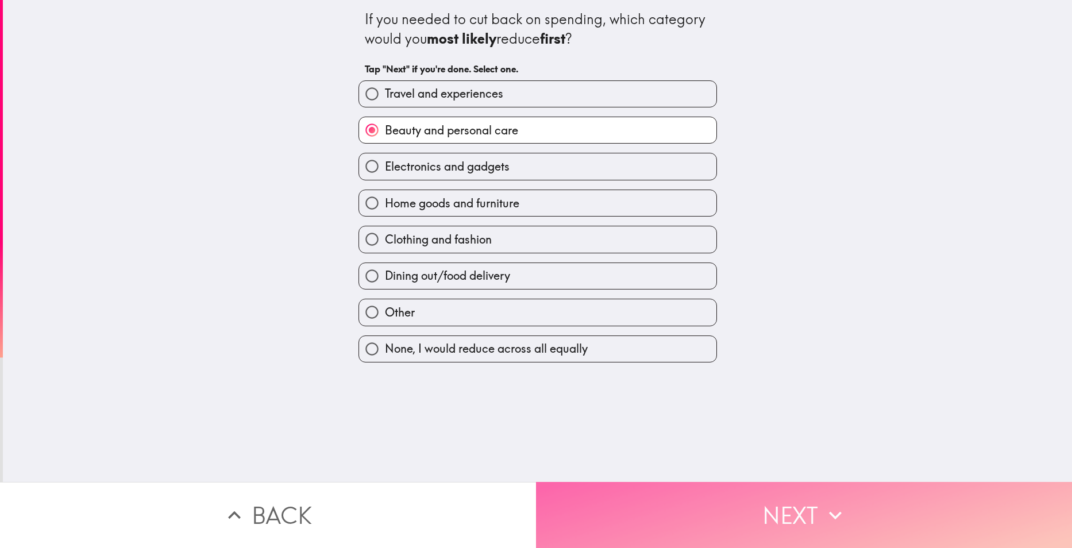
click at [658, 486] on button "Next" at bounding box center [804, 515] width 536 height 66
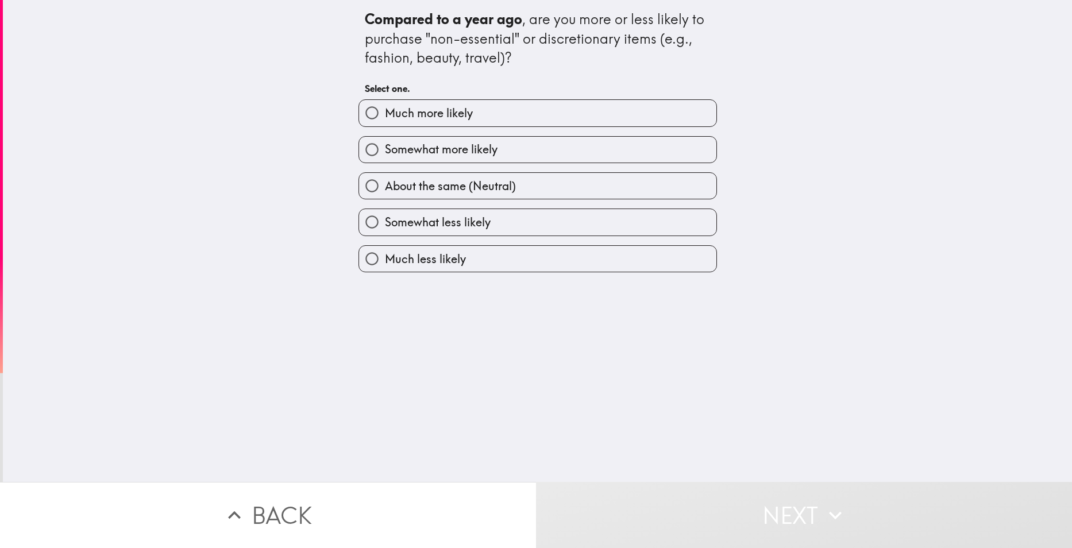
click at [499, 149] on label "Somewhat more likely" at bounding box center [537, 150] width 357 height 26
click at [385, 149] on input "Somewhat more likely" at bounding box center [372, 150] width 26 height 26
radio input "true"
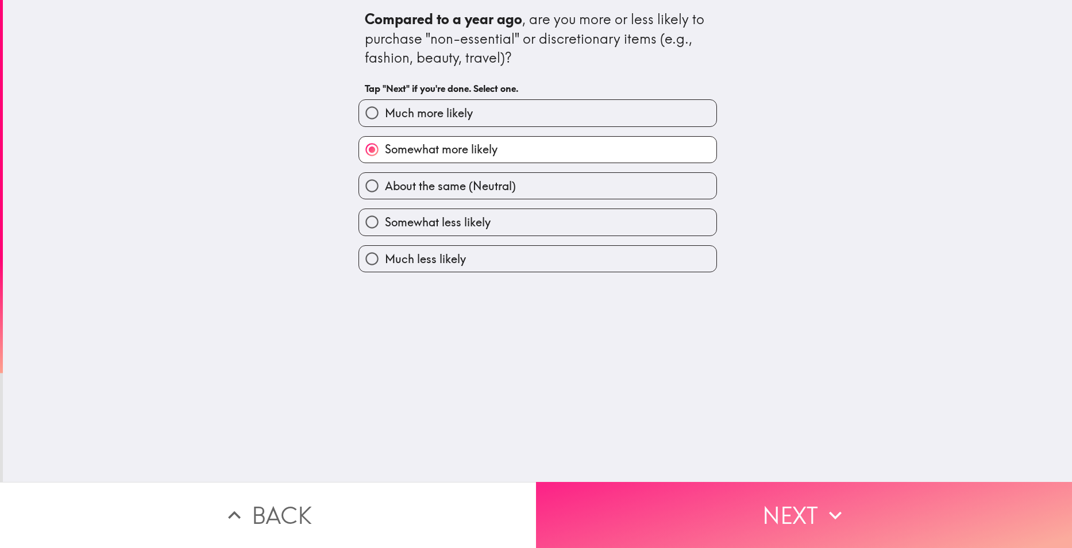
click at [684, 499] on button "Next" at bounding box center [804, 515] width 536 height 66
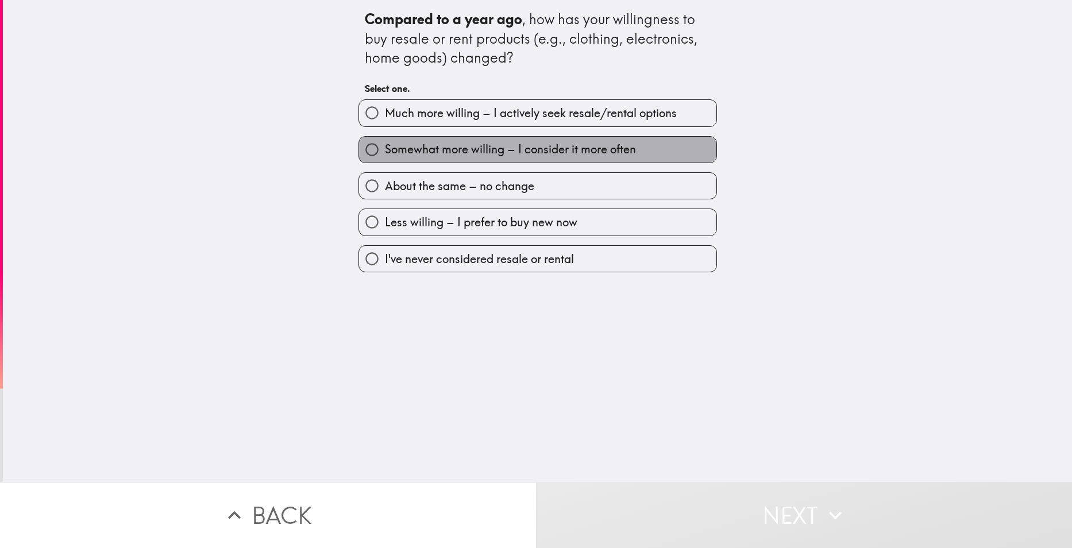
click at [530, 151] on span "Somewhat more willing – I consider it more often" at bounding box center [510, 149] width 251 height 16
click at [385, 151] on input "Somewhat more willing – I consider it more often" at bounding box center [372, 150] width 26 height 26
radio input "true"
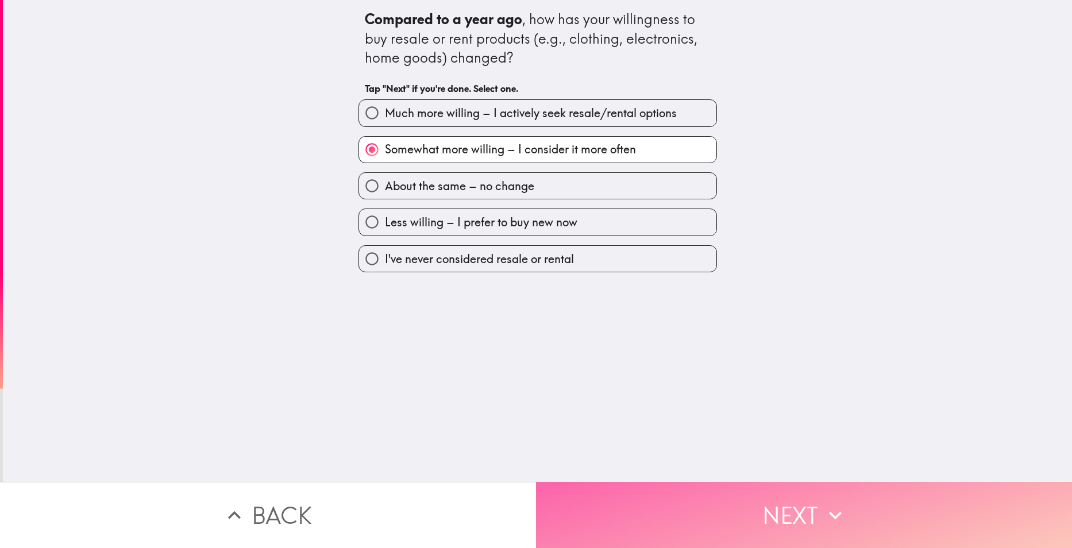
click at [700, 510] on button "Next" at bounding box center [804, 515] width 536 height 66
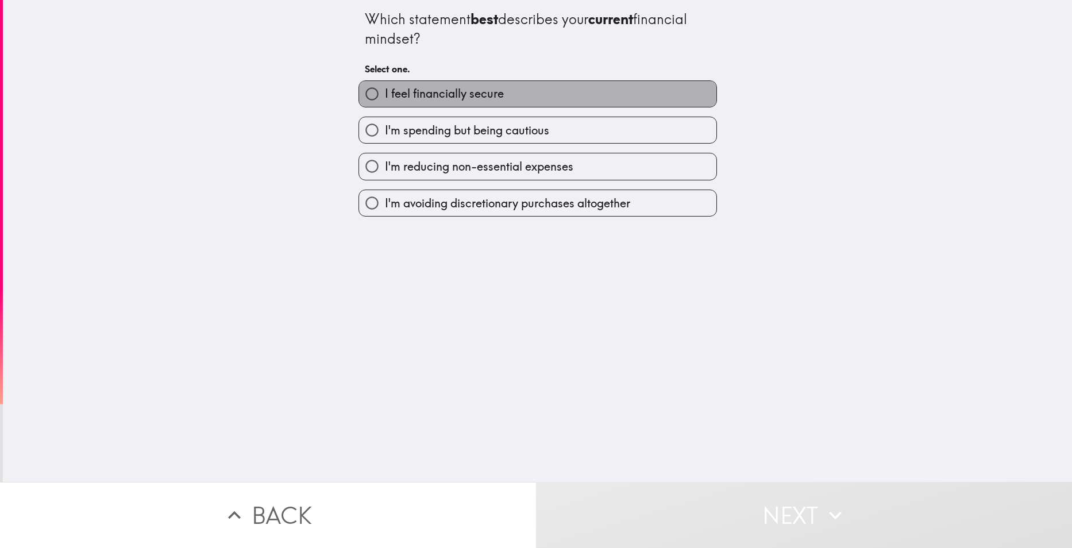
click at [517, 99] on label "I feel financially secure" at bounding box center [537, 94] width 357 height 26
click at [385, 99] on input "I feel financially secure" at bounding box center [372, 94] width 26 height 26
radio input "true"
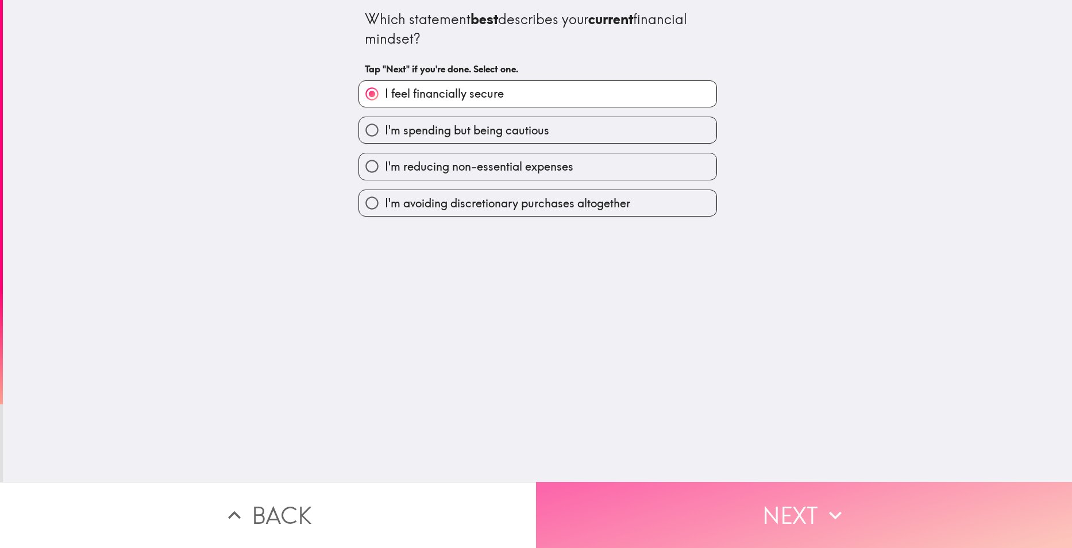
click at [707, 491] on button "Next" at bounding box center [804, 515] width 536 height 66
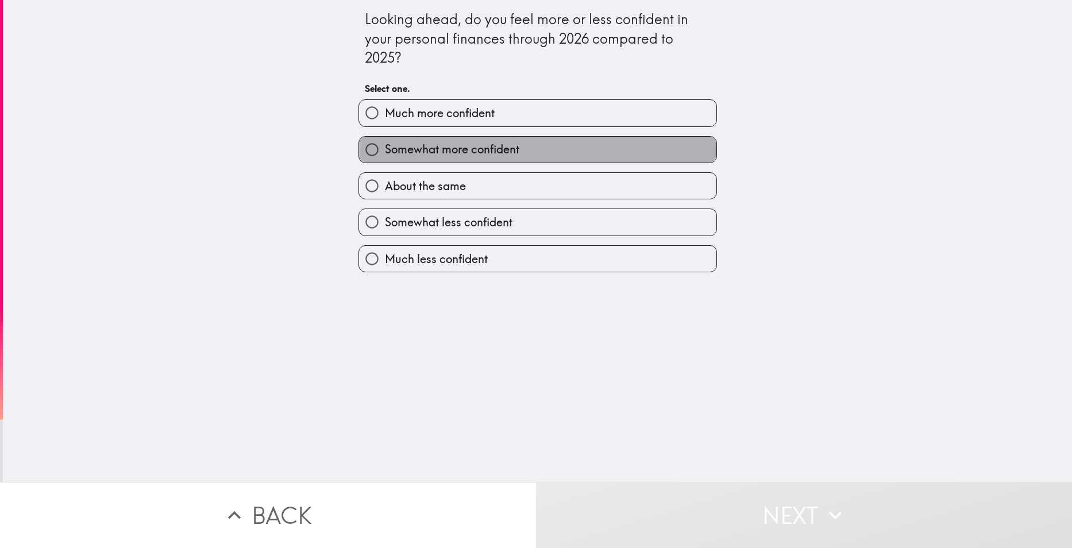
click at [505, 140] on label "Somewhat more confident" at bounding box center [537, 150] width 357 height 26
click at [385, 140] on input "Somewhat more confident" at bounding box center [372, 150] width 26 height 26
radio input "true"
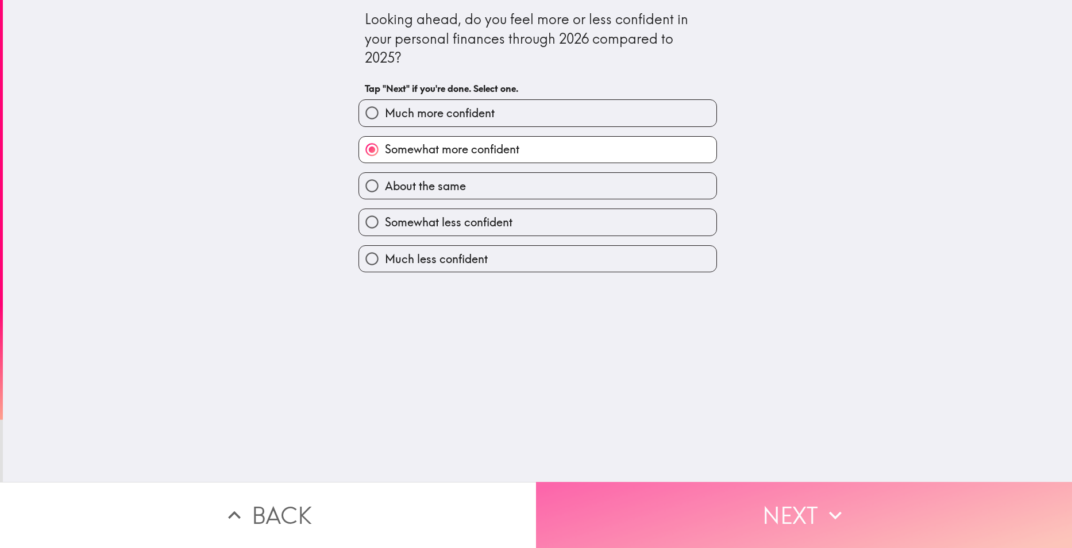
click at [714, 483] on button "Next" at bounding box center [804, 515] width 536 height 66
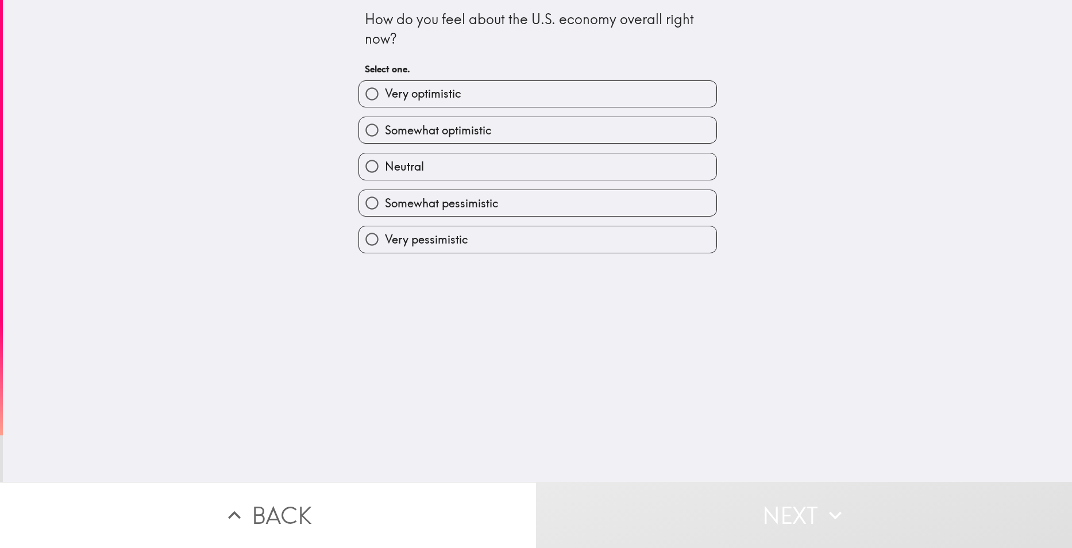
click at [488, 123] on label "Somewhat optimistic" at bounding box center [537, 130] width 357 height 26
click at [385, 123] on input "Somewhat optimistic" at bounding box center [372, 130] width 26 height 26
radio input "true"
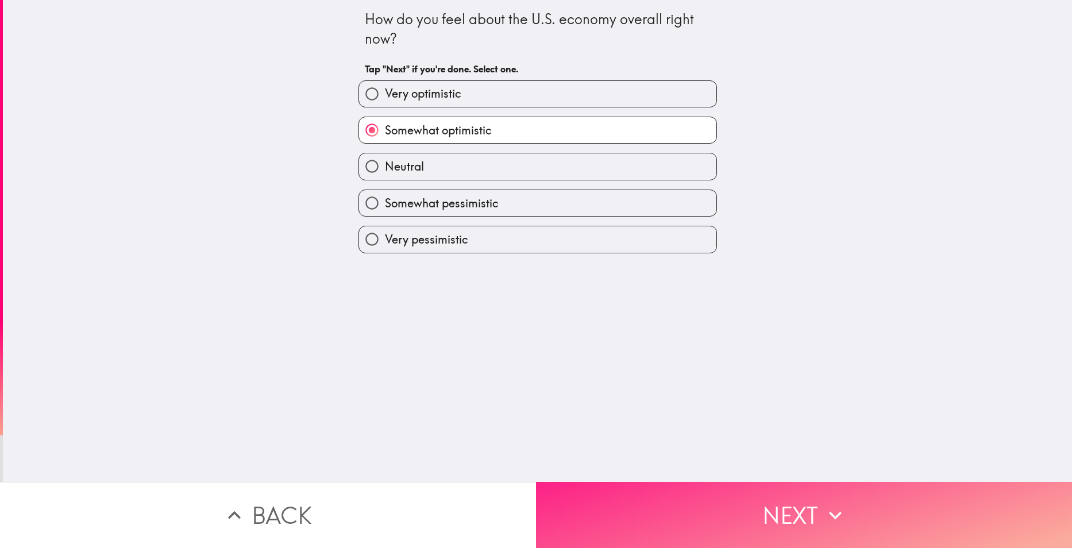
click at [735, 494] on button "Next" at bounding box center [804, 515] width 536 height 66
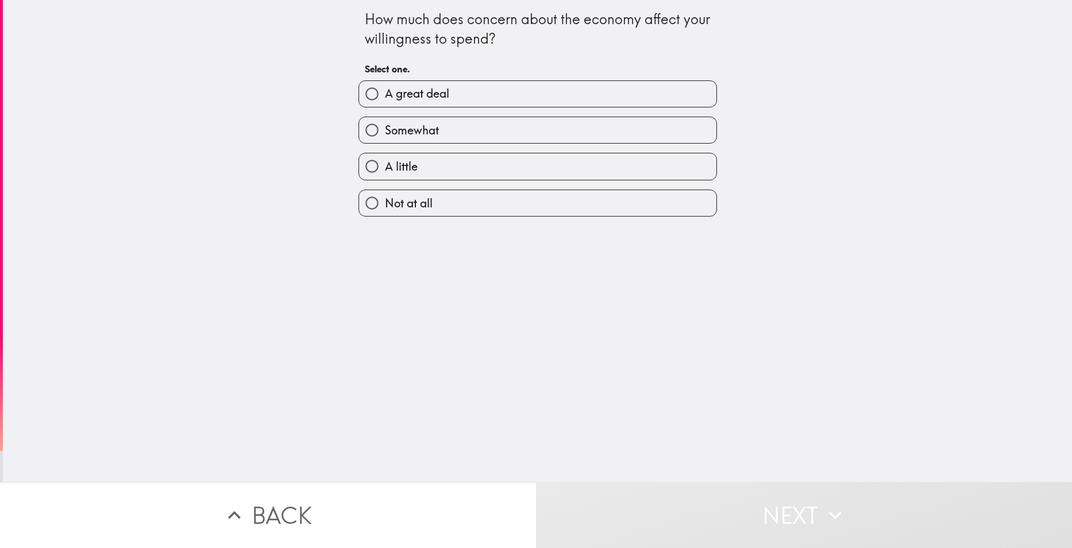
click at [513, 127] on label "Somewhat" at bounding box center [537, 130] width 357 height 26
click at [385, 127] on input "Somewhat" at bounding box center [372, 130] width 26 height 26
radio input "true"
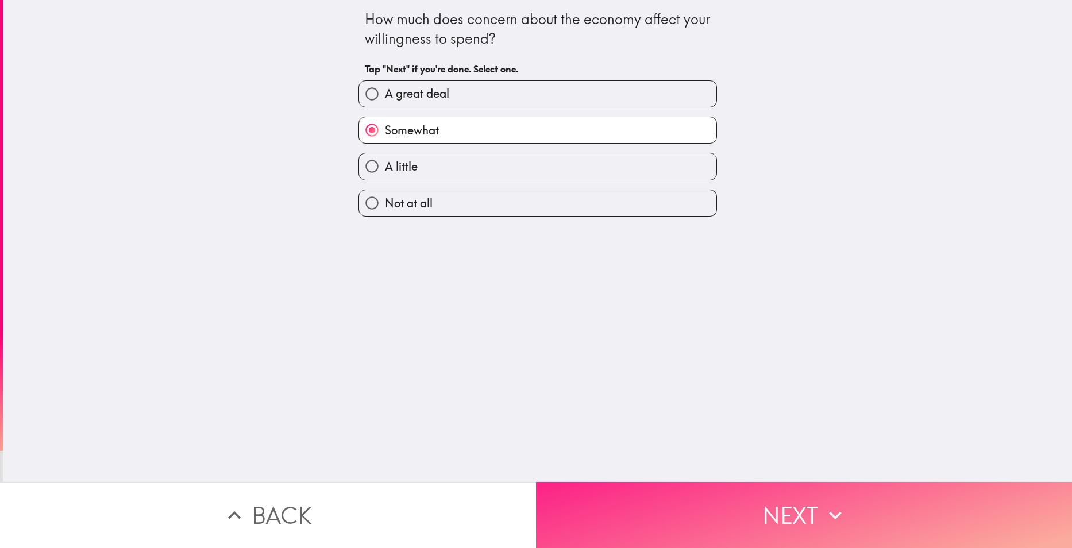
click at [713, 491] on button "Next" at bounding box center [804, 515] width 536 height 66
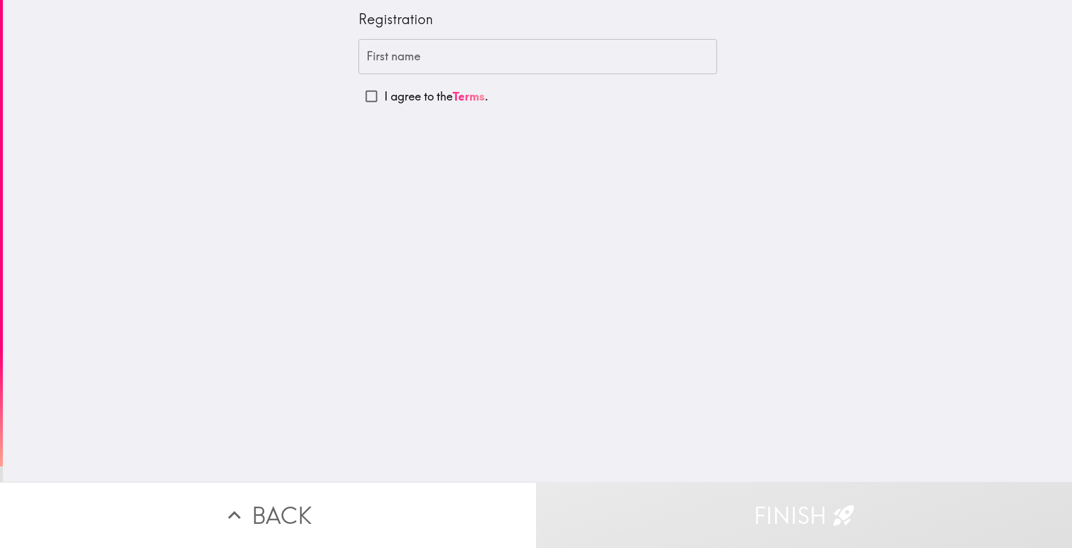
click at [515, 56] on input "First name" at bounding box center [538, 57] width 359 height 36
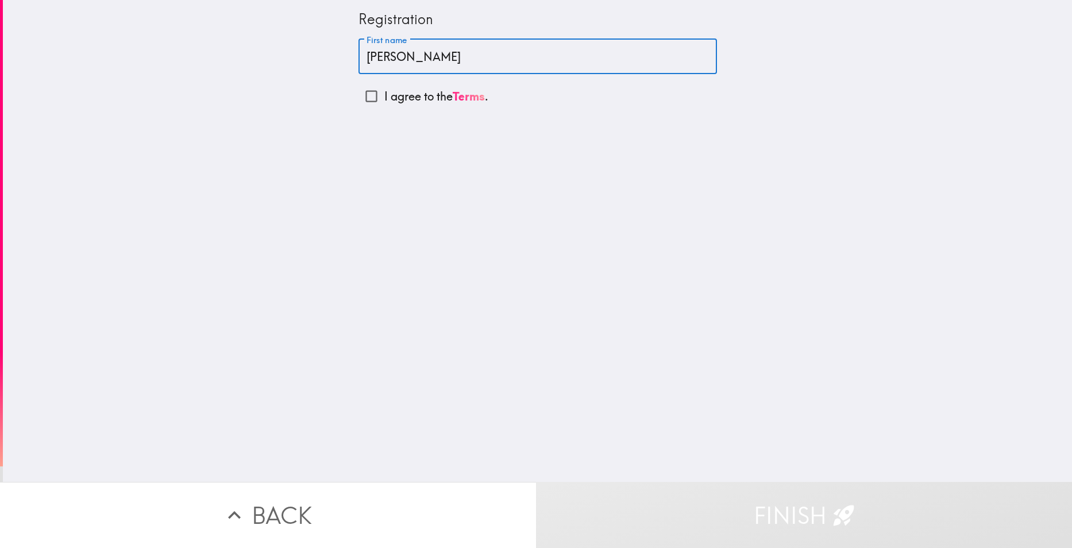
type input "[PERSON_NAME]"
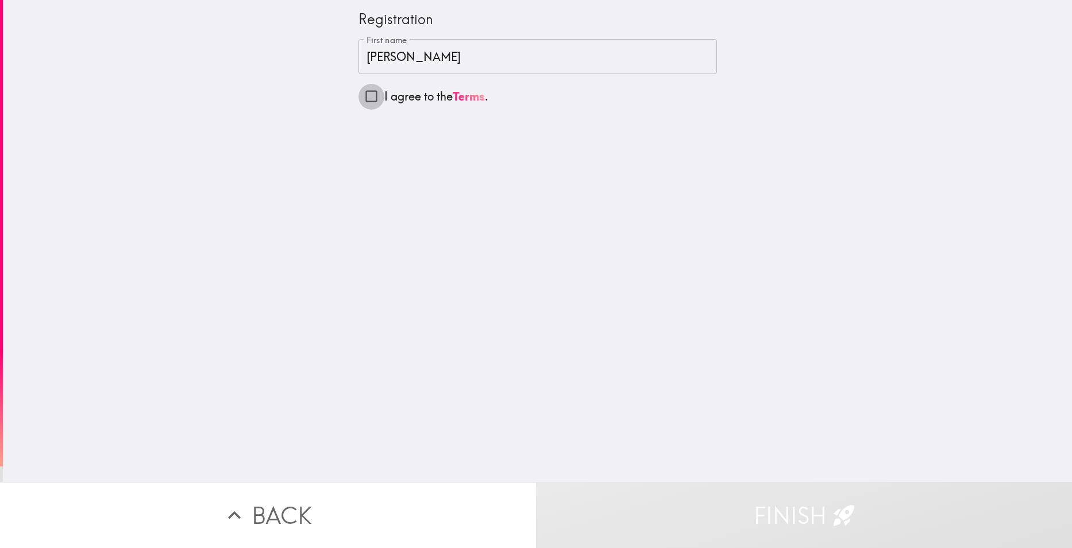
click at [369, 95] on input "I agree to the Terms ." at bounding box center [372, 96] width 26 height 26
checkbox input "true"
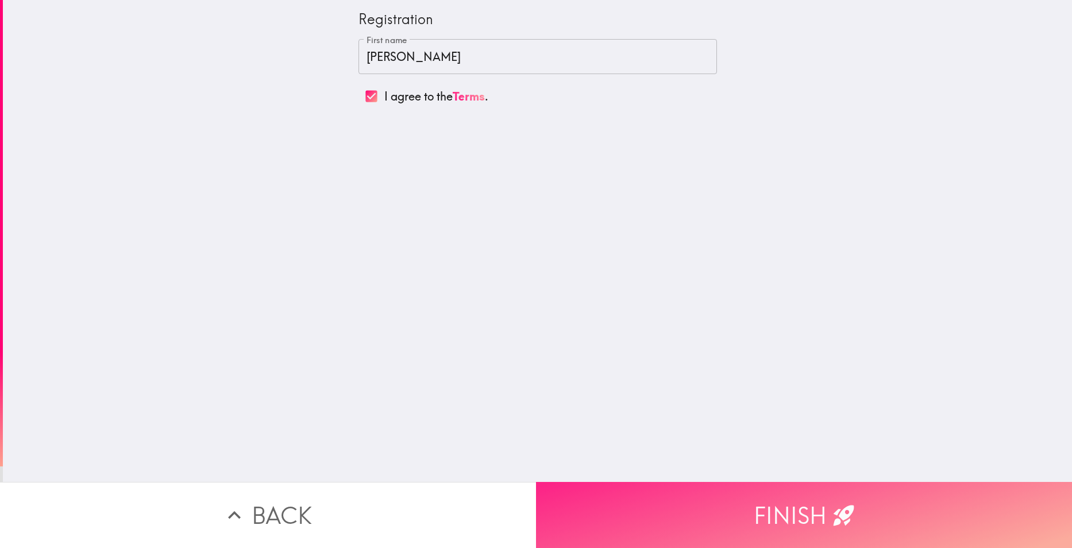
click at [643, 498] on button "Finish" at bounding box center [804, 515] width 536 height 66
